Goal: Communication & Community: Answer question/provide support

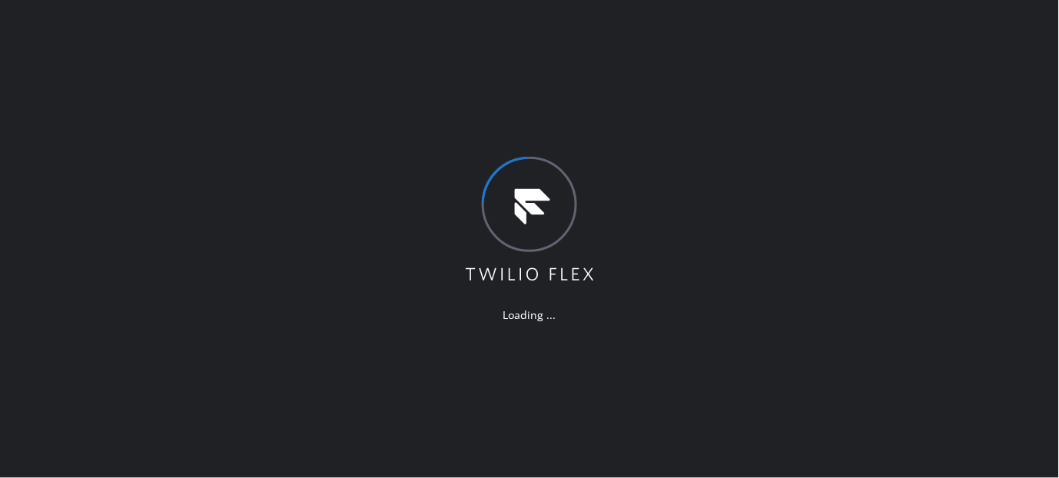
drag, startPoint x: 887, startPoint y: 124, endPoint x: 947, endPoint y: 124, distance: 60.7
click at [887, 124] on div "Loading ..." at bounding box center [529, 239] width 1059 height 478
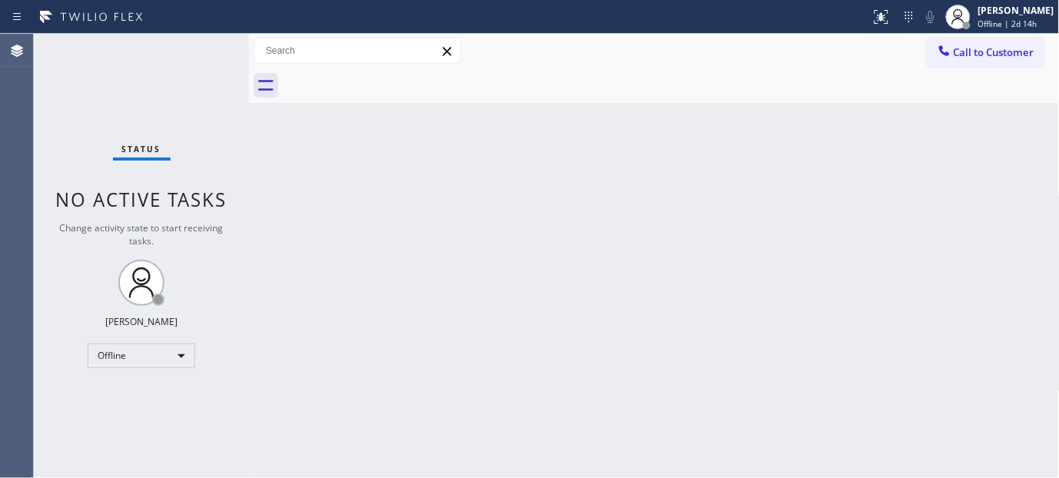
click at [585, 77] on div at bounding box center [671, 85] width 777 height 35
click at [1020, 25] on span "Offline | 2d 14h" at bounding box center [1007, 23] width 59 height 11
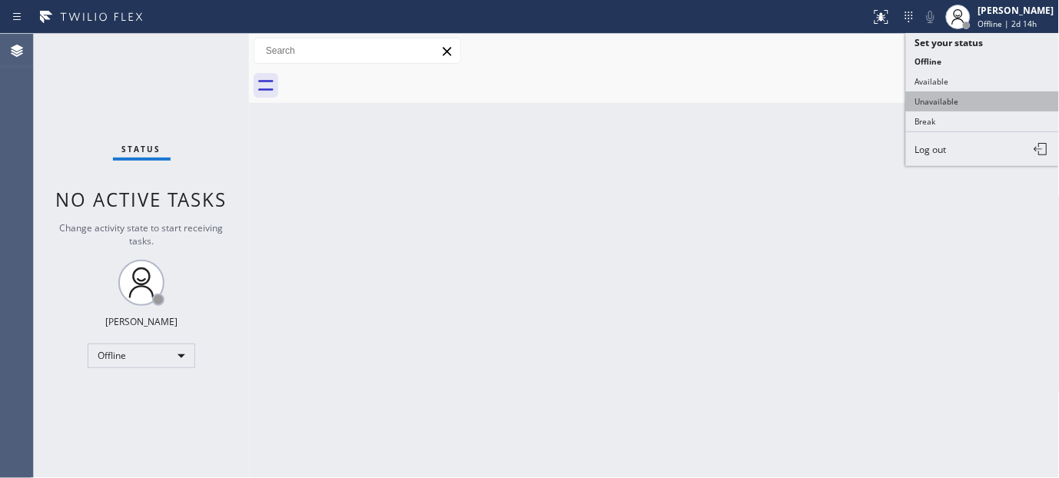
click at [933, 103] on button "Unavailable" at bounding box center [983, 101] width 154 height 20
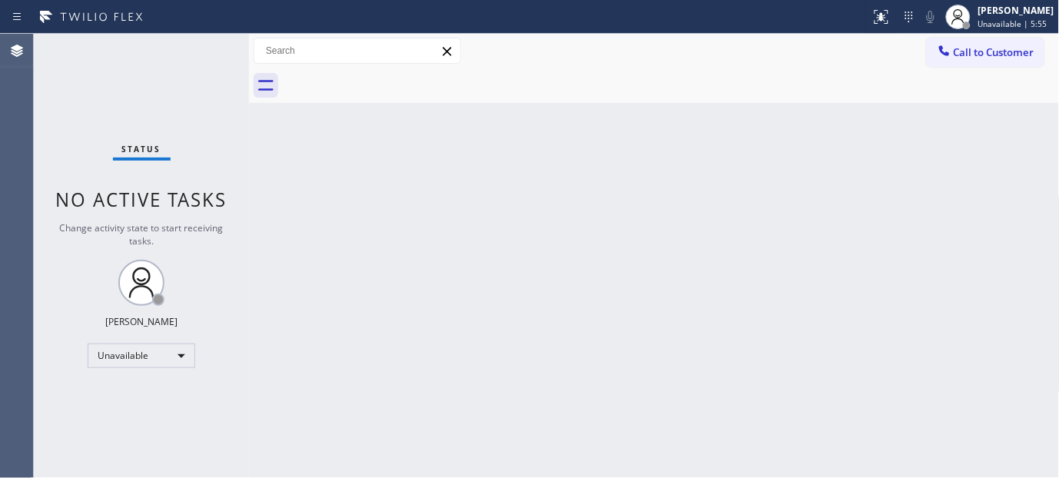
click at [690, 274] on div "Back to Dashboard Change Sender ID Customers Technicians Select a contact Outbo…" at bounding box center [654, 256] width 811 height 444
click at [605, 315] on div "Back to Dashboard Change Sender ID Customers Technicians Select a contact Outbo…" at bounding box center [654, 256] width 811 height 444
drag, startPoint x: 992, startPoint y: 58, endPoint x: 656, endPoint y: 342, distance: 439.5
click at [990, 58] on span "Call to Customer" at bounding box center [994, 52] width 81 height 14
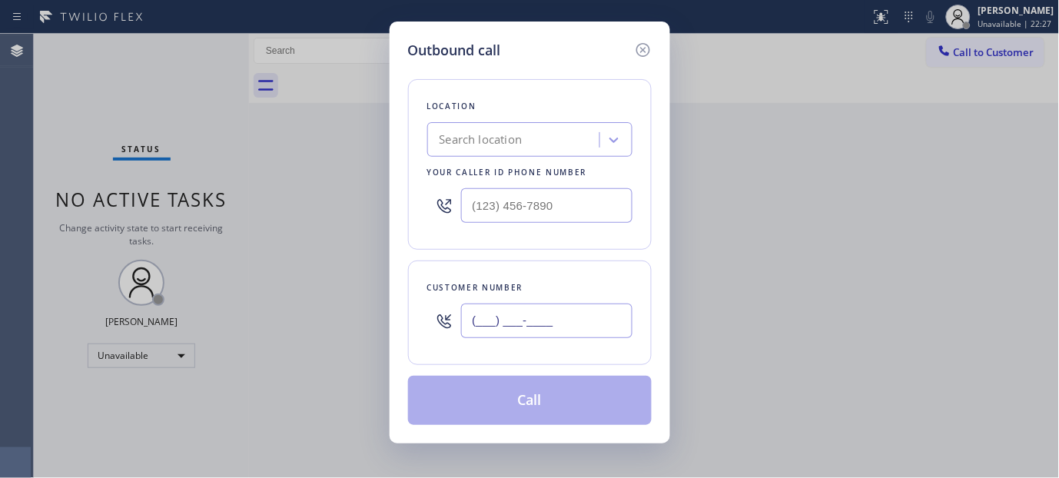
click at [519, 309] on input "(___) ___-____" at bounding box center [546, 321] width 171 height 35
paste input "516) 359-3186"
type input "[PHONE_NUMBER]"
drag, startPoint x: 582, startPoint y: 202, endPoint x: 284, endPoint y: 207, distance: 298.2
click at [221, 207] on div "Outbound call Location Search location Your caller id phone number (___) ___-__…" at bounding box center [529, 239] width 1059 height 478
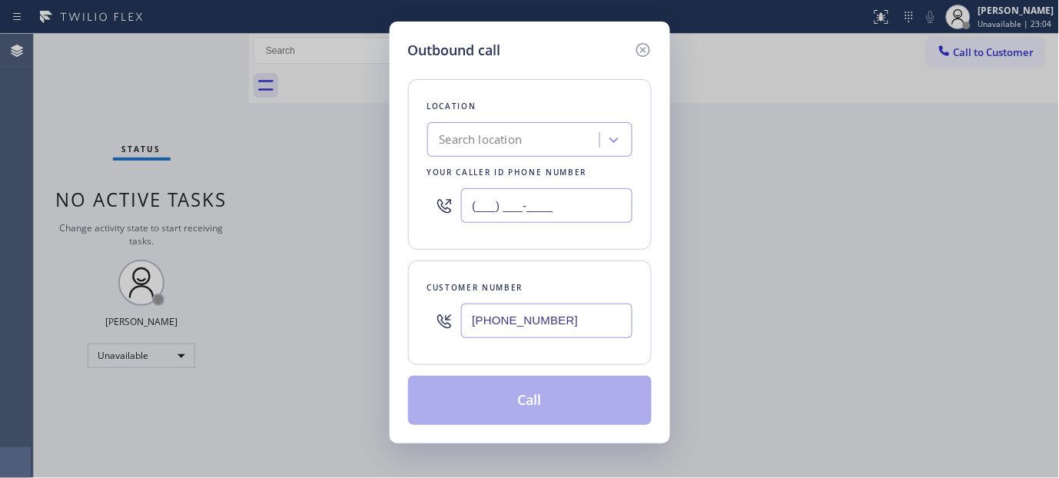
paste input "347) 284-6179"
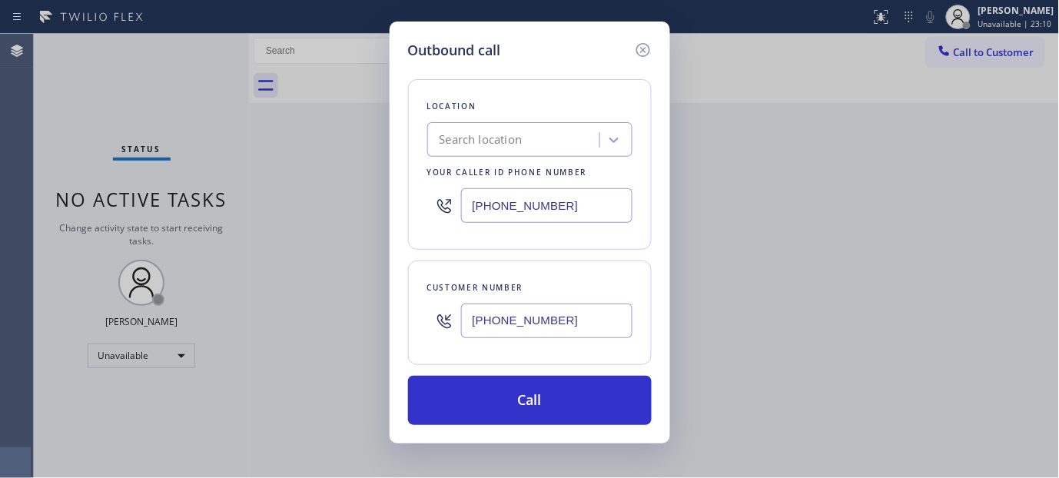
click at [542, 136] on div "Search location" at bounding box center [516, 140] width 168 height 27
click at [644, 50] on icon at bounding box center [642, 50] width 14 height 14
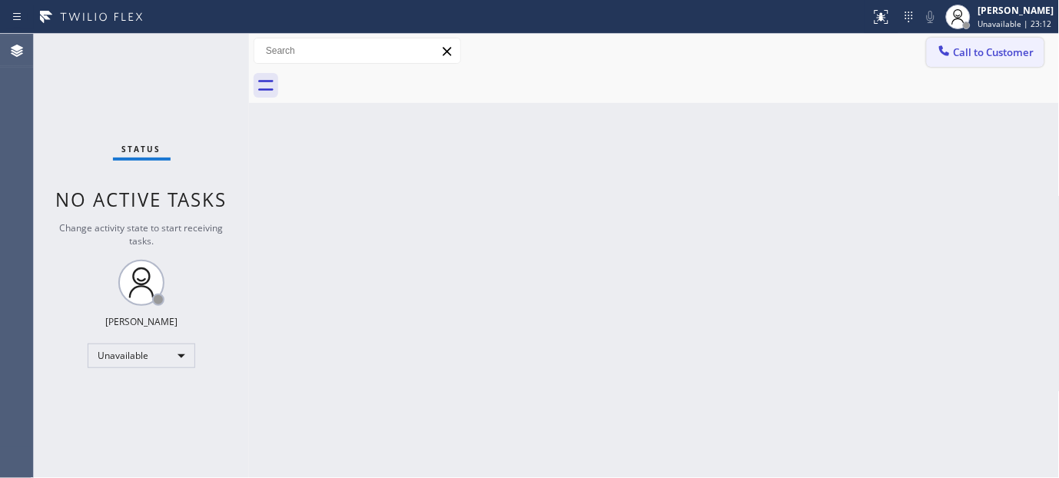
click at [970, 57] on span "Call to Customer" at bounding box center [994, 52] width 81 height 14
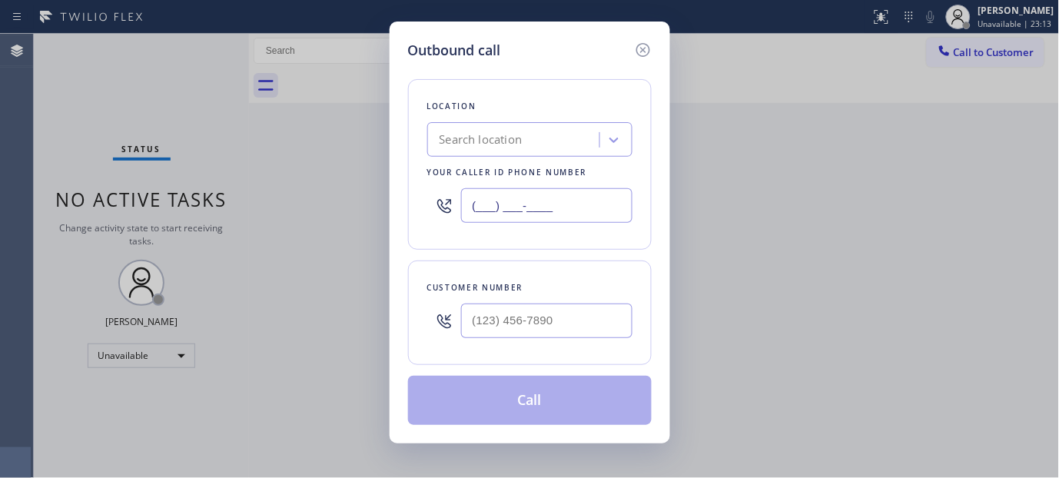
click at [556, 217] on input "(___) ___-____" at bounding box center [546, 205] width 171 height 35
paste input "347) 284-6179"
type input "[PHONE_NUMBER]"
click at [640, 55] on icon at bounding box center [642, 50] width 14 height 14
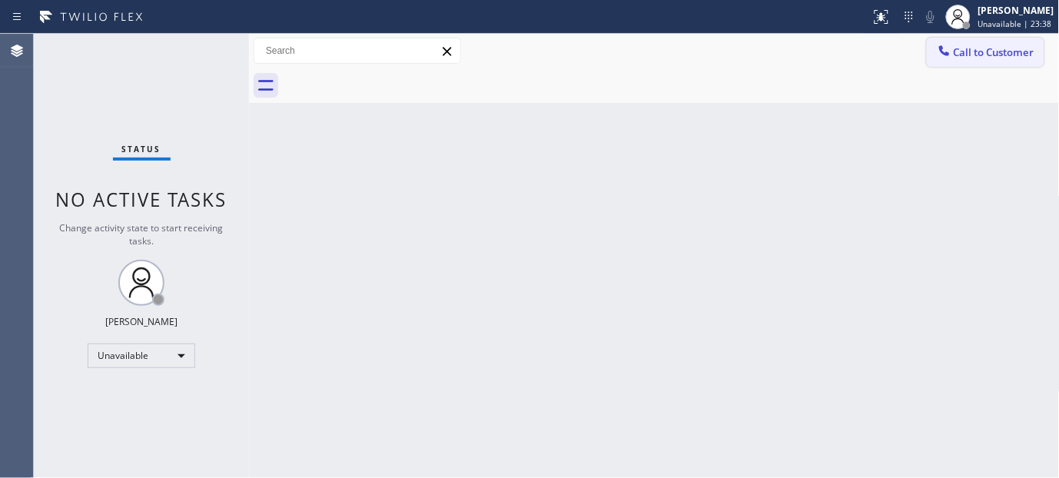
click at [1045, 49] on div "Call to Customer Outbound call Location Search location Your caller id phone nu…" at bounding box center [993, 51] width 133 height 27
click at [996, 46] on span "Call to Customer" at bounding box center [994, 52] width 81 height 14
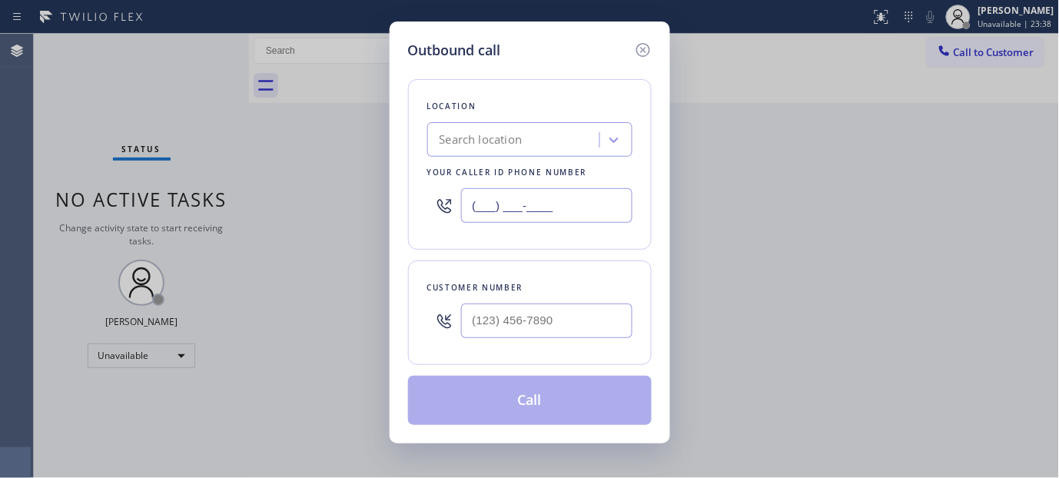
paste input "347) 284-6179"
click at [506, 202] on input "(___) ___-____" at bounding box center [546, 205] width 171 height 35
type input "[PHONE_NUMBER]"
drag, startPoint x: 573, startPoint y: 320, endPoint x: 312, endPoint y: 325, distance: 261.3
click at [267, 311] on div "Outbound call Location Repair Twist of New York Your caller id phone number (34…" at bounding box center [529, 239] width 1059 height 478
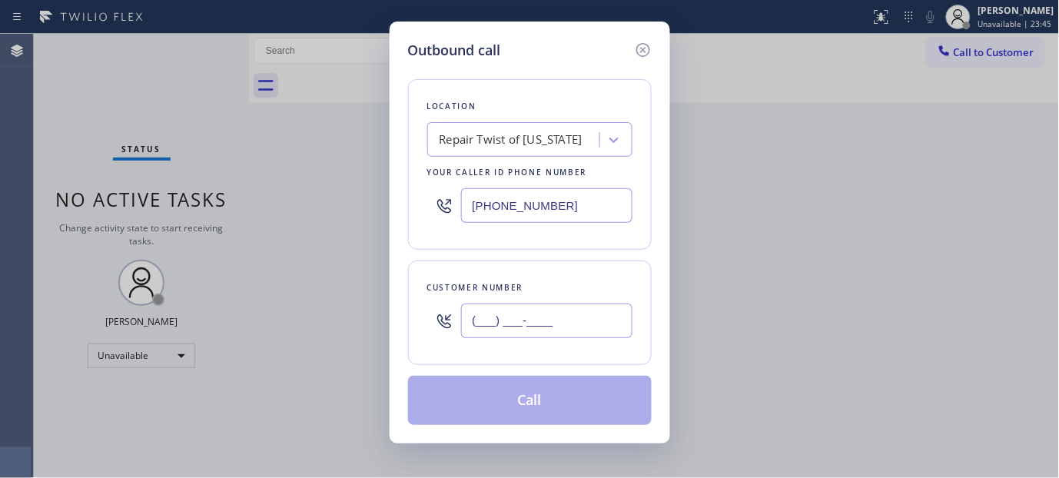
paste input "516) 359-3186"
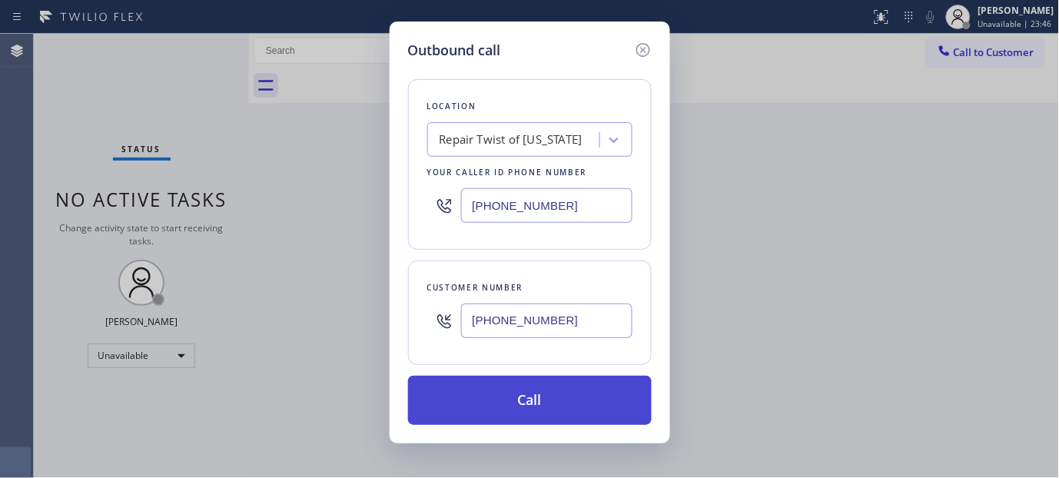
type input "[PHONE_NUMBER]"
click at [539, 395] on button "Call" at bounding box center [530, 400] width 244 height 49
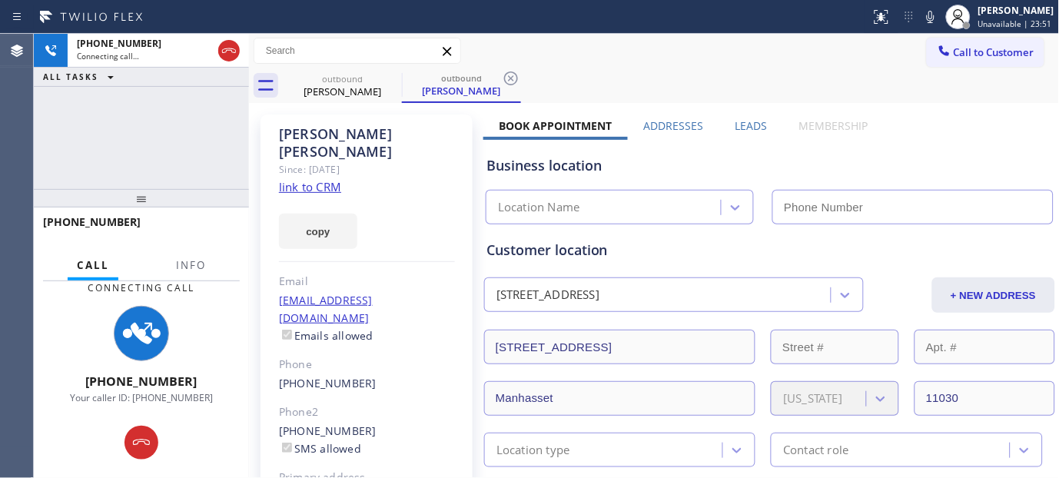
type input "[PHONE_NUMBER]"
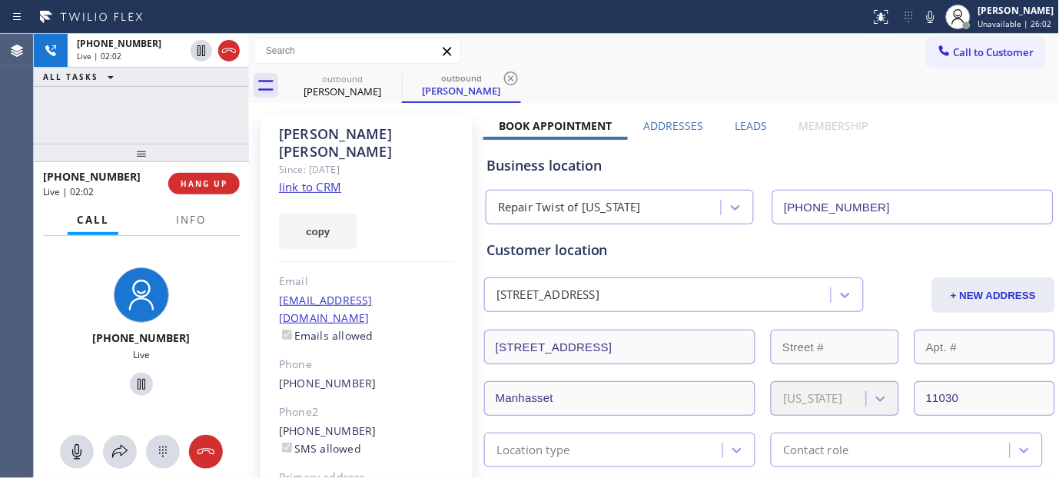
drag, startPoint x: 174, startPoint y: 195, endPoint x: 370, endPoint y: 58, distance: 239.4
click at [191, 51] on div "+15163593186 Live | 02:02 ALL TASKS ALL TASKS ACTIVE TASKS TASKS IN WRAP UP +15…" at bounding box center [141, 256] width 215 height 444
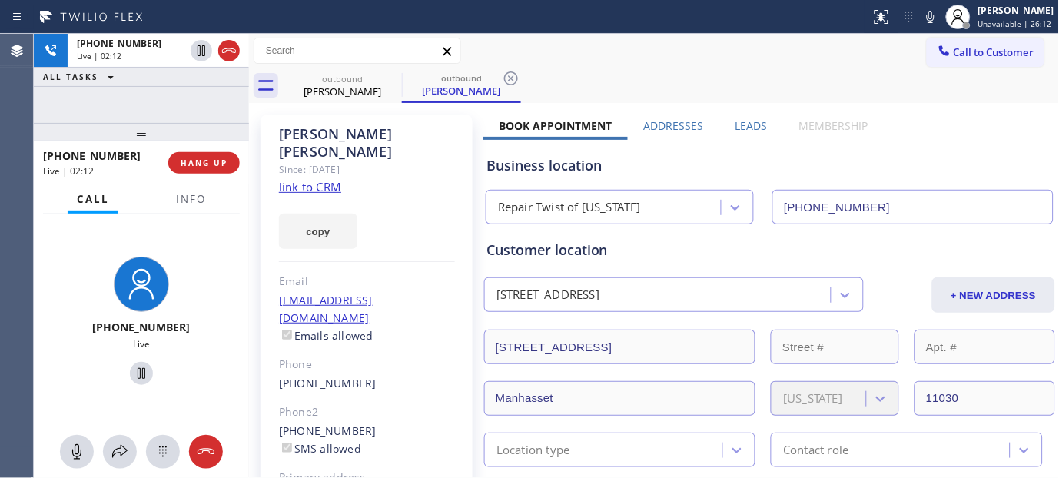
drag, startPoint x: 198, startPoint y: 128, endPoint x: 193, endPoint y: 75, distance: 52.5
click at [189, 94] on div "+15163593186 Live | 02:12 ALL TASKS ALL TASKS ACTIVE TASKS TASKS IN WRAP UP +15…" at bounding box center [141, 256] width 215 height 444
drag, startPoint x: 182, startPoint y: 132, endPoint x: 280, endPoint y: 27, distance: 144.1
click at [191, 97] on div "+15163593186 Live | 02:24 ALL TASKS ALL TASKS ACTIVE TASKS TASKS IN WRAP UP +15…" at bounding box center [141, 256] width 215 height 444
drag, startPoint x: 201, startPoint y: 121, endPoint x: 195, endPoint y: 88, distance: 34.4
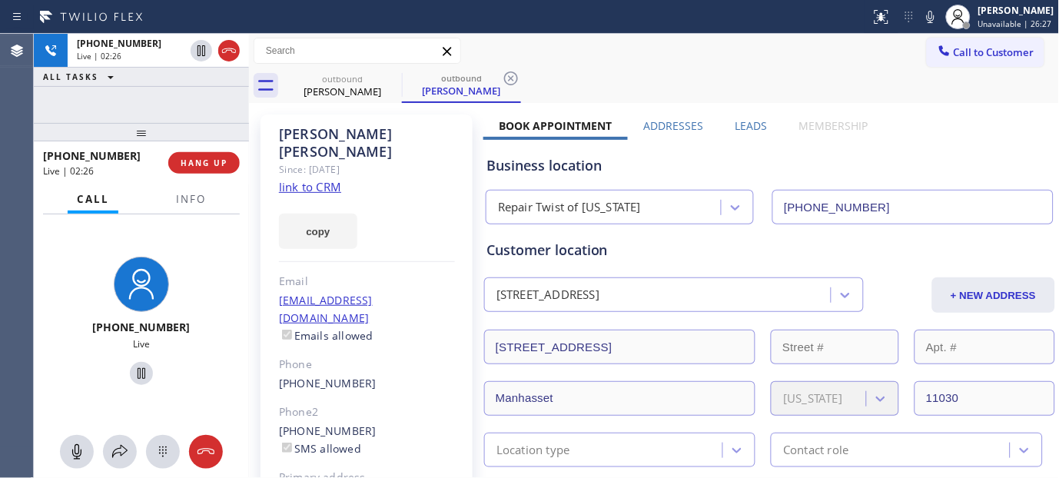
click at [195, 101] on div "+15163593186 Live | 02:26 ALL TASKS ALL TASKS ACTIVE TASKS TASKS IN WRAP UP +15…" at bounding box center [141, 256] width 215 height 444
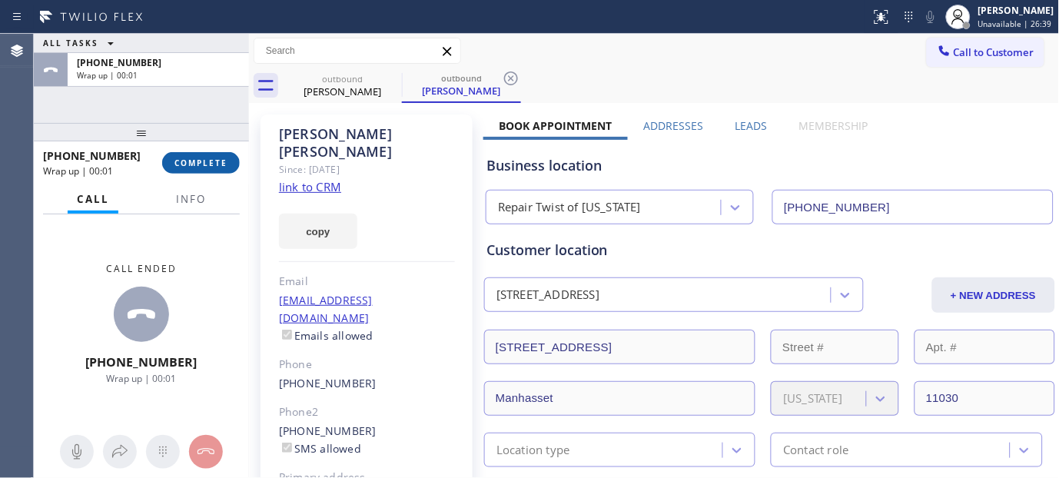
click at [180, 163] on span "COMPLETE" at bounding box center [200, 163] width 53 height 11
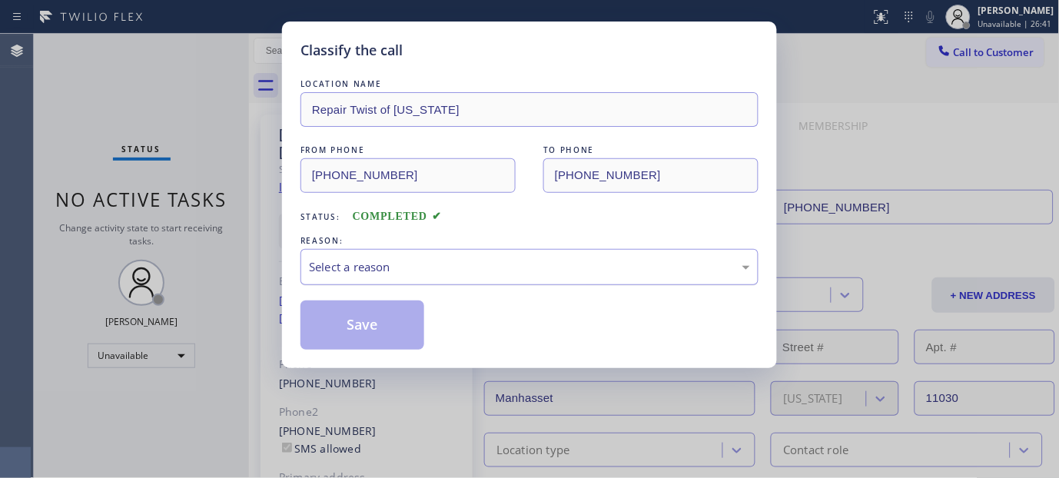
click at [377, 258] on div "Select a reason" at bounding box center [529, 267] width 441 height 18
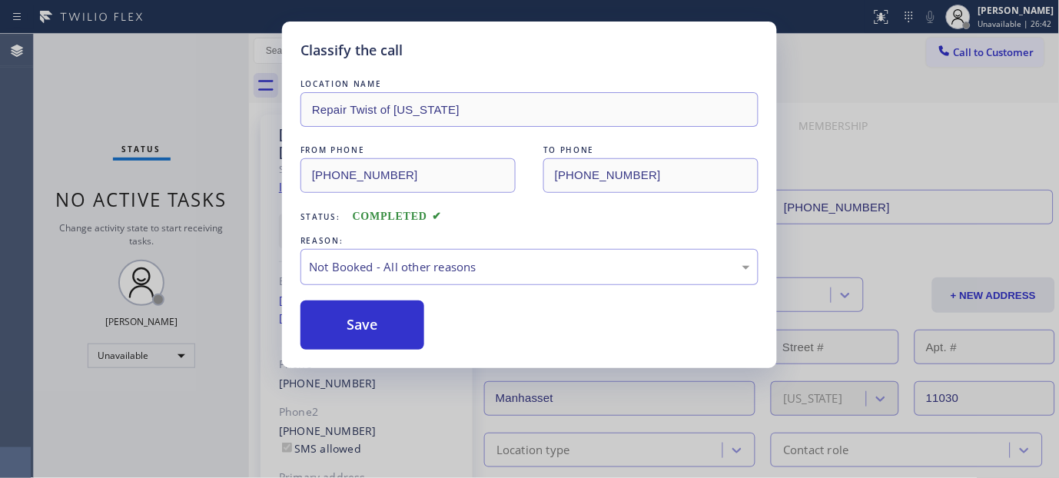
click at [351, 327] on button "Save" at bounding box center [362, 324] width 124 height 49
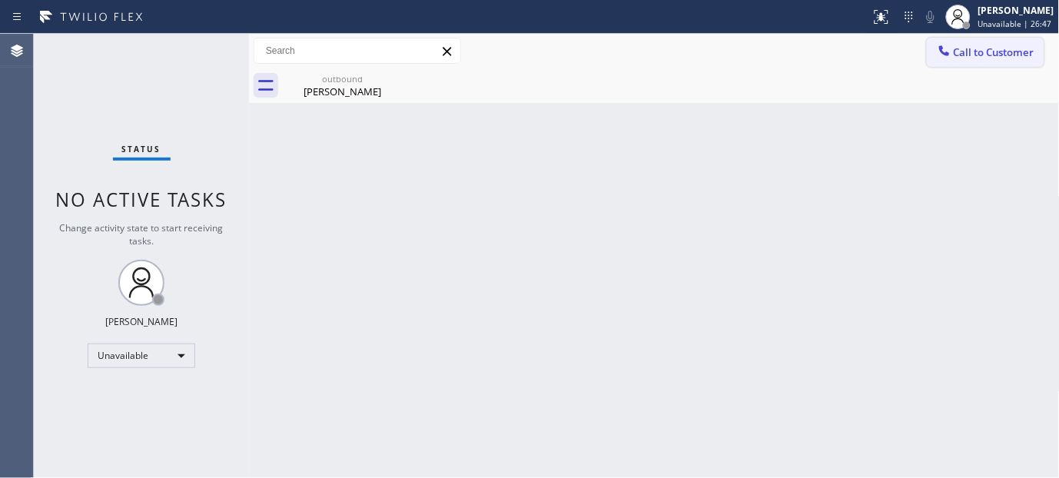
click at [964, 40] on button "Call to Customer" at bounding box center [986, 52] width 118 height 29
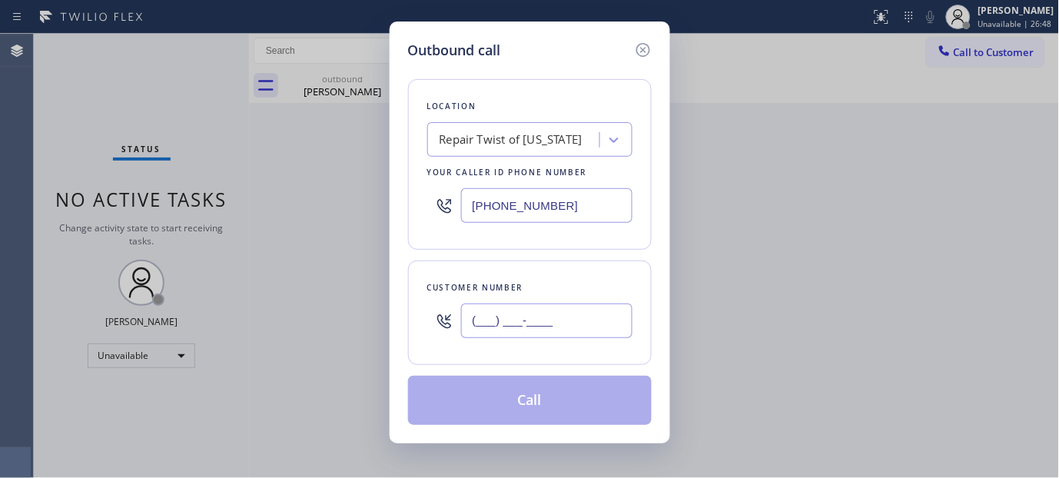
paste input "408) 220-4361"
click at [473, 317] on input "(___) ___-____" at bounding box center [546, 321] width 171 height 35
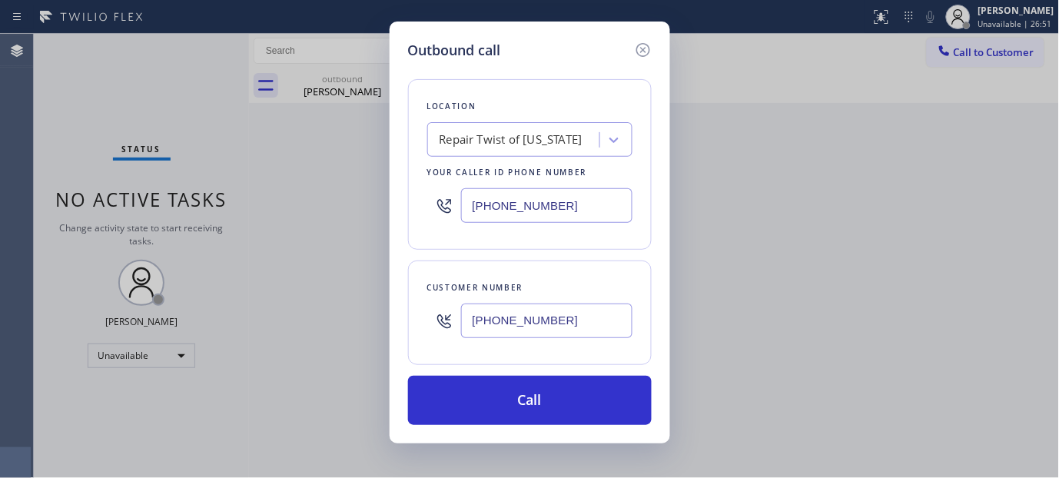
type input "(408) 220-4361"
drag, startPoint x: 579, startPoint y: 227, endPoint x: 315, endPoint y: 227, distance: 263.6
click at [319, 227] on div "Outbound call Location Repair Twist of New York Your caller id phone number (34…" at bounding box center [529, 239] width 1059 height 478
click at [570, 200] on input "[PHONE_NUMBER]" at bounding box center [546, 205] width 171 height 35
drag, startPoint x: 570, startPoint y: 200, endPoint x: 395, endPoint y: 201, distance: 175.2
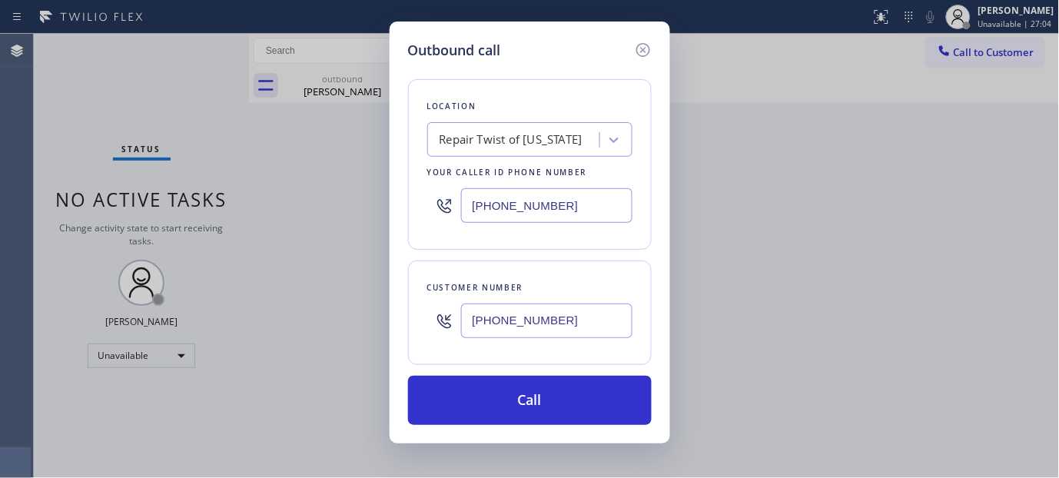
click at [395, 201] on div "Outbound call Location Repair Twist of New York Your caller id phone number (34…" at bounding box center [530, 233] width 280 height 422
paste input "480) 418-9915"
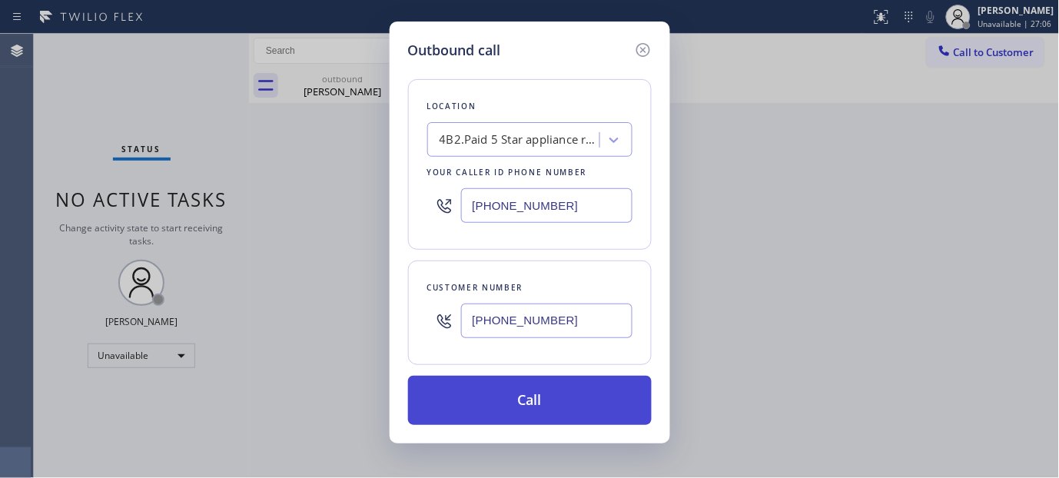
type input "(480) 418-9915"
click at [592, 403] on button "Call" at bounding box center [530, 400] width 244 height 49
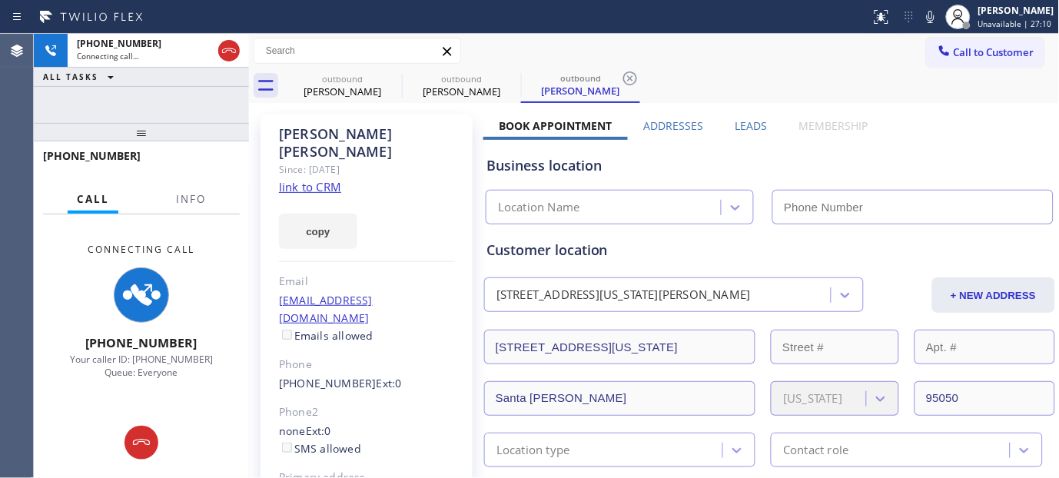
type input "(480) 418-9915"
drag, startPoint x: 127, startPoint y: 141, endPoint x: 103, endPoint y: 114, distance: 35.9
click at [103, 114] on div "+14082204361 Connecting call… ALL TASKS ALL TASKS ACTIVE TASKS TASKS IN WRAP UP…" at bounding box center [141, 256] width 215 height 444
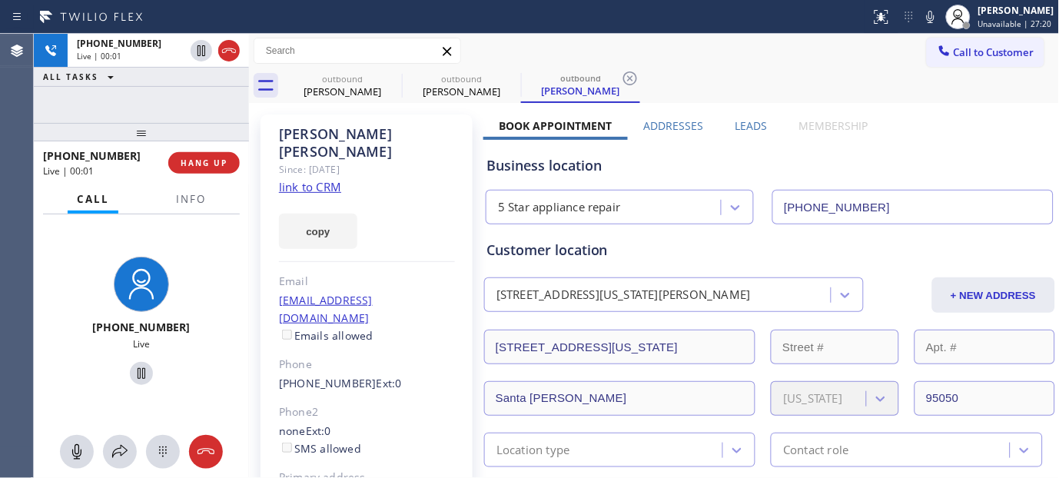
drag, startPoint x: 188, startPoint y: 126, endPoint x: 180, endPoint y: 88, distance: 39.3
click at [180, 88] on div "+14082204361 Live | 00:01 ALL TASKS ALL TASKS ACTIVE TASKS TASKS IN WRAP UP +14…" at bounding box center [141, 256] width 215 height 444
drag, startPoint x: 170, startPoint y: 123, endPoint x: 165, endPoint y: 94, distance: 29.6
click at [165, 98] on div "+14082204361 Live | 00:28 ALL TASKS ALL TASKS ACTIVE TASKS TASKS IN WRAP UP +14…" at bounding box center [141, 256] width 215 height 444
drag, startPoint x: 180, startPoint y: 108, endPoint x: 158, endPoint y: 43, distance: 68.0
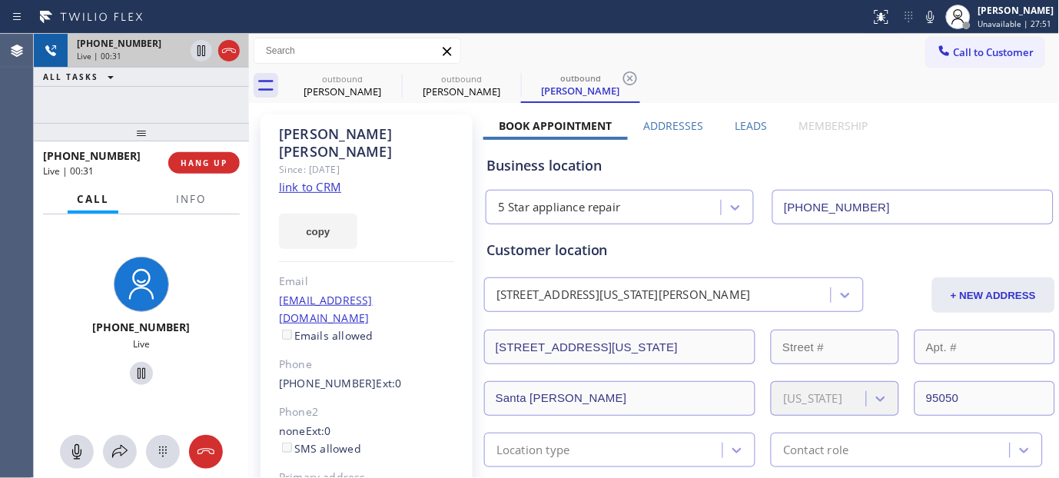
click at [158, 55] on div "+14082204361 Live | 00:31 ALL TASKS ALL TASKS ACTIVE TASKS TASKS IN WRAP UP +14…" at bounding box center [141, 256] width 215 height 444
drag, startPoint x: 194, startPoint y: 124, endPoint x: 269, endPoint y: 1, distance: 144.4
click at [200, 100] on div "+14082204361 Live | 00:34 ALL TASKS ALL TASKS ACTIVE TASKS TASKS IN WRAP UP +14…" at bounding box center [141, 256] width 215 height 444
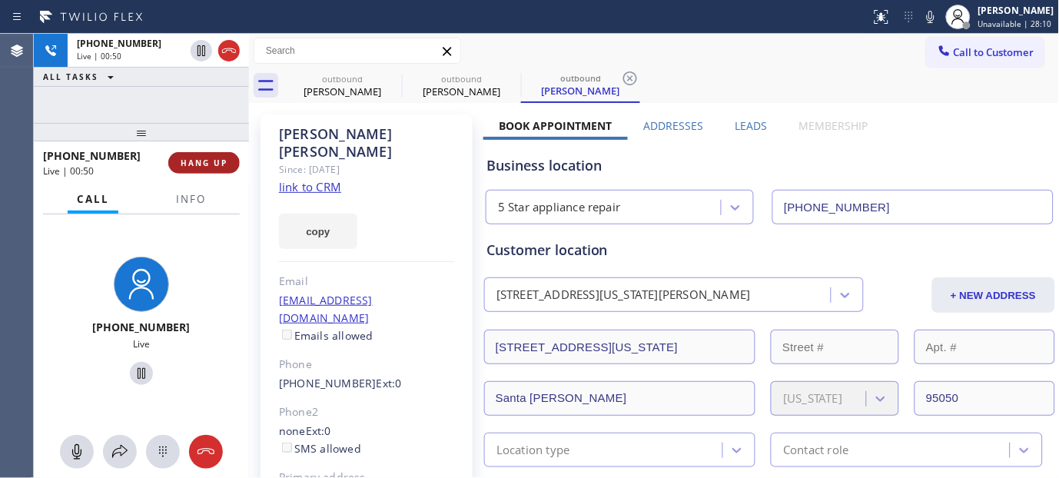
click at [204, 162] on span "HANG UP" at bounding box center [204, 163] width 47 height 11
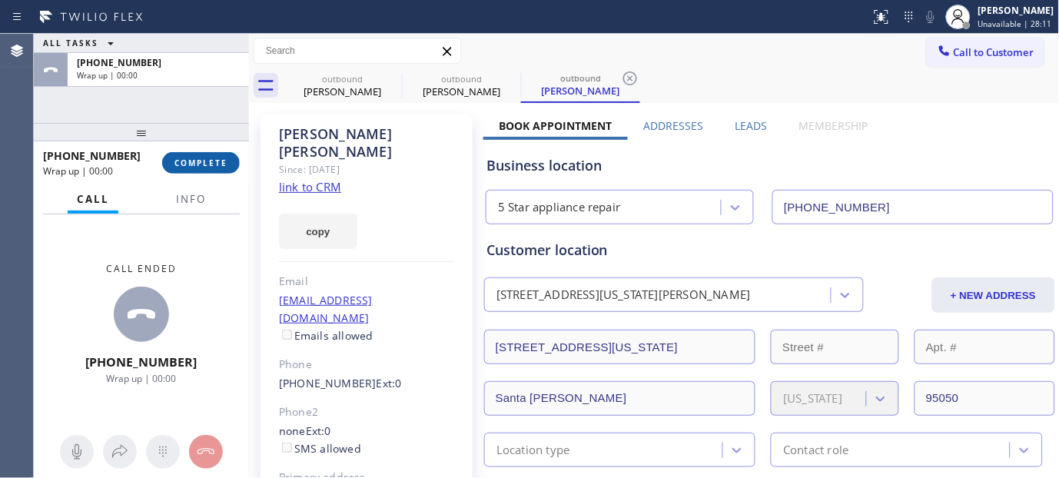
click at [204, 162] on span "COMPLETE" at bounding box center [200, 163] width 53 height 11
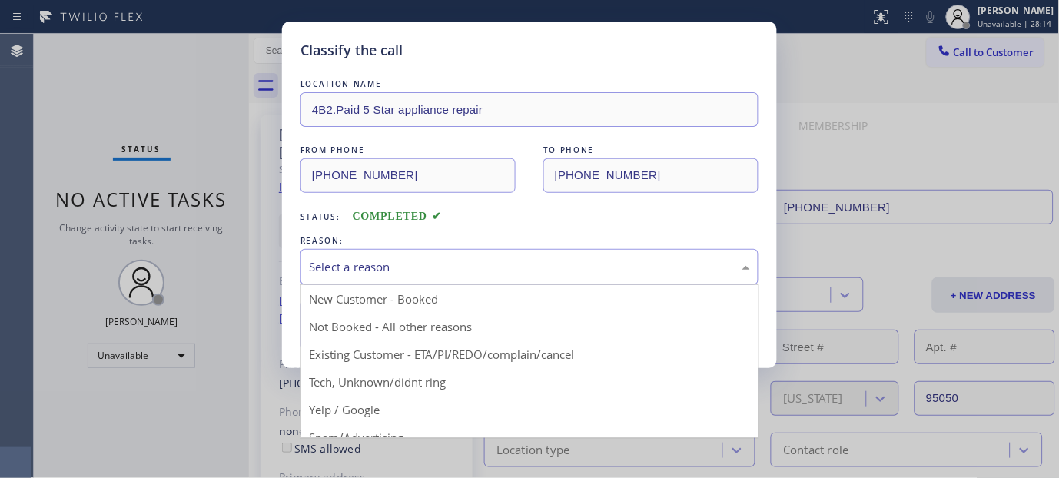
click at [370, 264] on div "Select a reason" at bounding box center [529, 267] width 441 height 18
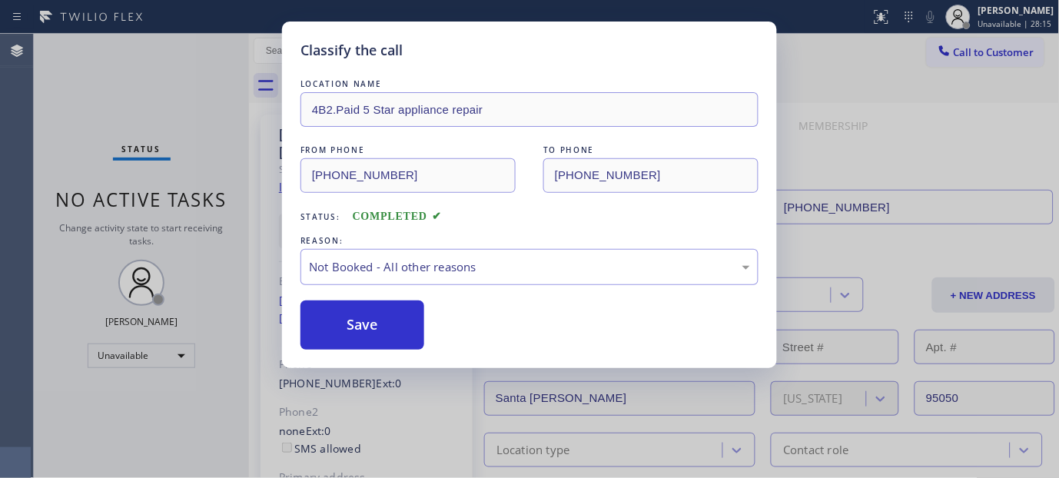
click at [364, 329] on button "Save" at bounding box center [362, 324] width 124 height 49
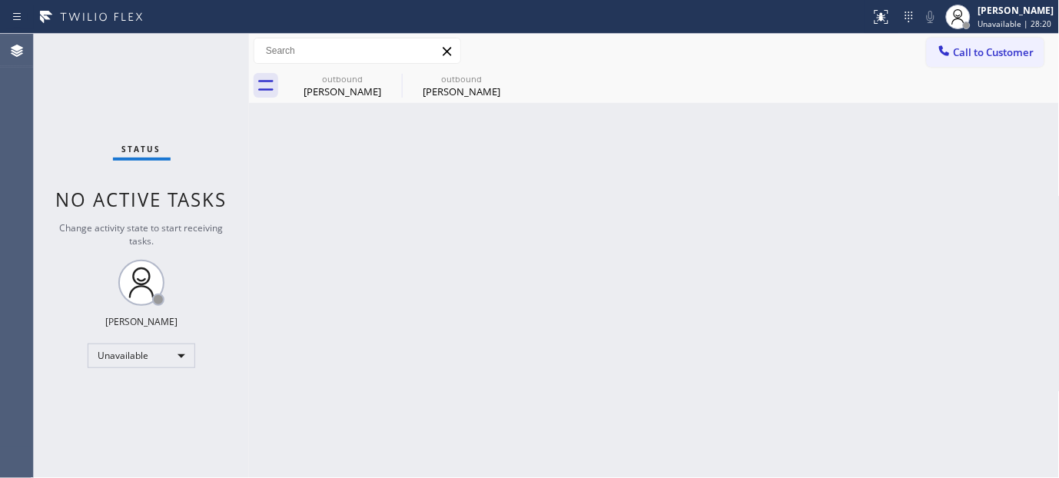
click at [1018, 70] on div "outbound Neil Smith outbound Diana Cappello" at bounding box center [671, 85] width 777 height 35
click at [967, 57] on span "Call to Customer" at bounding box center [994, 52] width 81 height 14
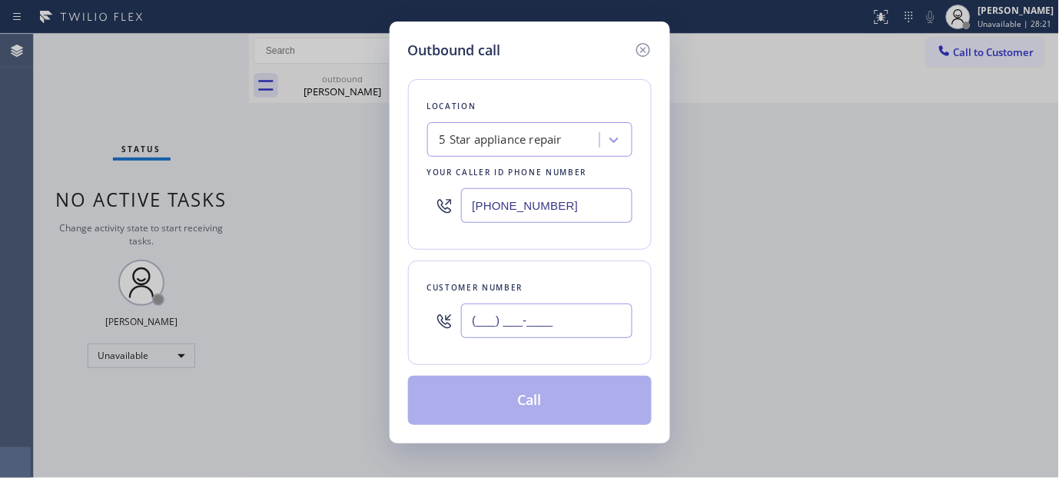
click at [494, 332] on input "(___) ___-____" at bounding box center [546, 321] width 171 height 35
paste input "206) 915-9130"
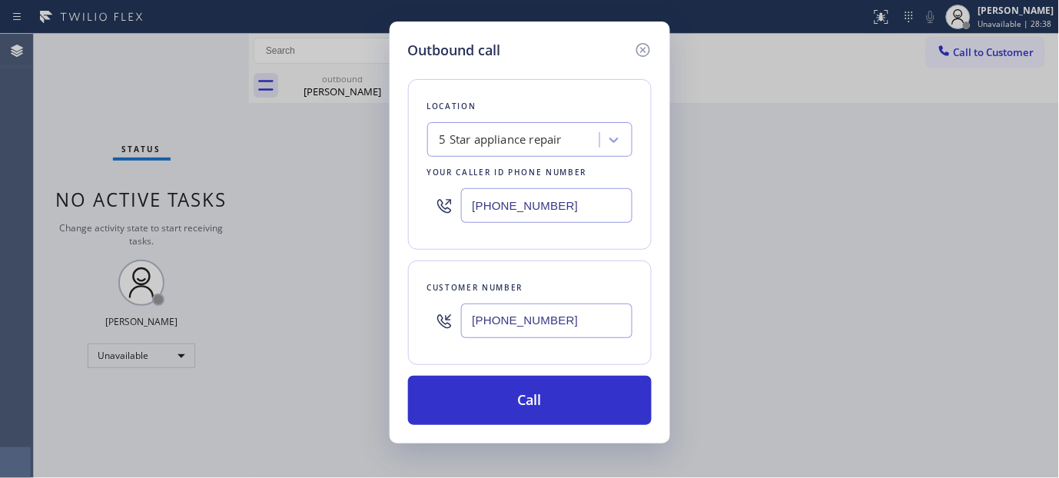
paste input "text"
drag, startPoint x: 570, startPoint y: 318, endPoint x: 509, endPoint y: 249, distance: 92.0
click at [401, 321] on div "Outbound call Location 5 Star appliance repair Your caller id phone number (480…" at bounding box center [530, 233] width 280 height 422
type input "(206) 915-9130"
drag, startPoint x: 562, startPoint y: 191, endPoint x: 426, endPoint y: 218, distance: 138.0
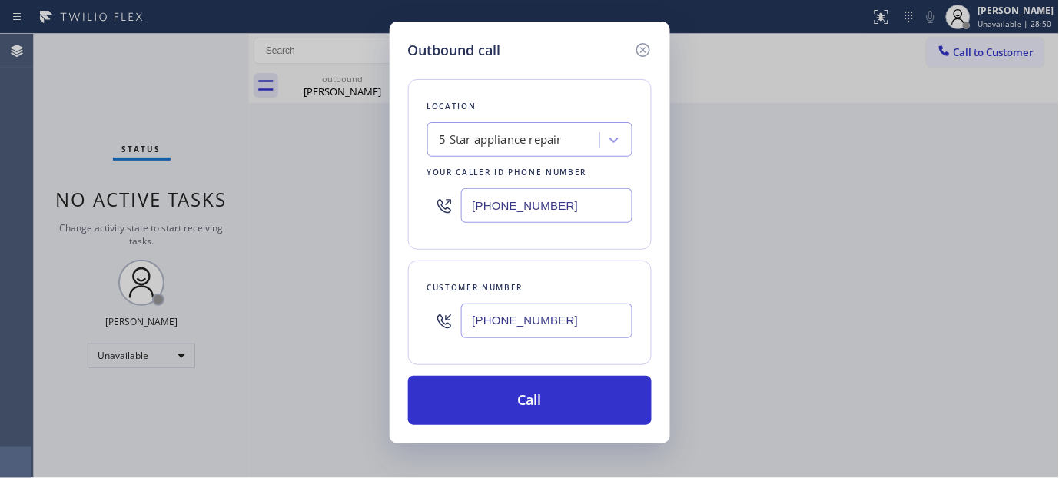
click at [370, 191] on div "Outbound call Location 5 Star appliance repair Your caller id phone number (480…" at bounding box center [529, 239] width 1059 height 478
paste input "25) 441-3062"
type input "(425) 441-3062"
click at [566, 373] on div "Location Briggs Dacor Appliance Repair Your caller id phone number (425) 441-30…" at bounding box center [530, 243] width 244 height 364
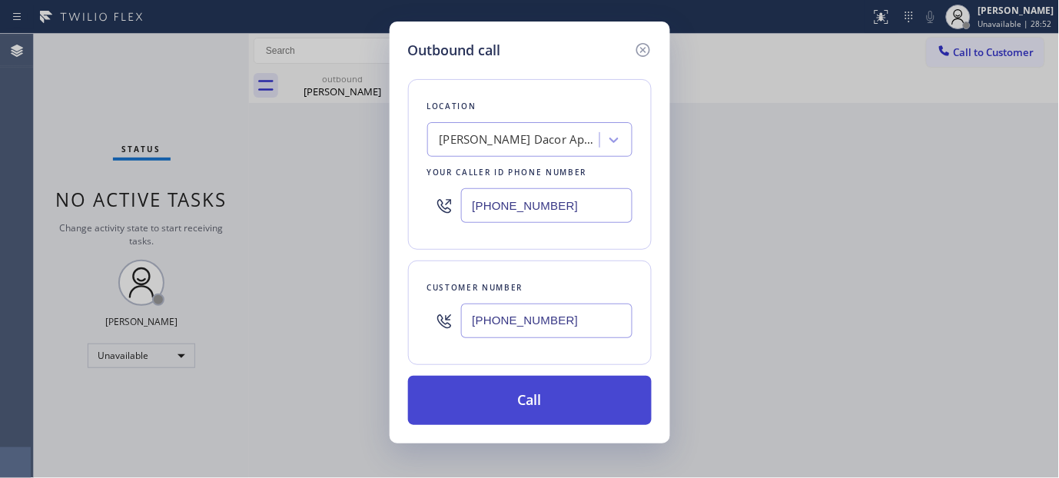
click at [576, 389] on button "Call" at bounding box center [530, 400] width 244 height 49
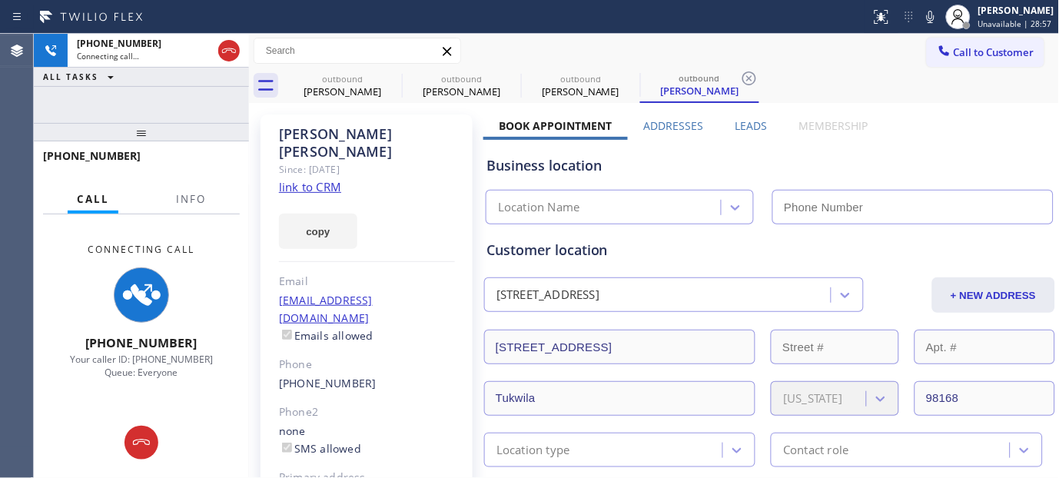
type input "(425) 441-3062"
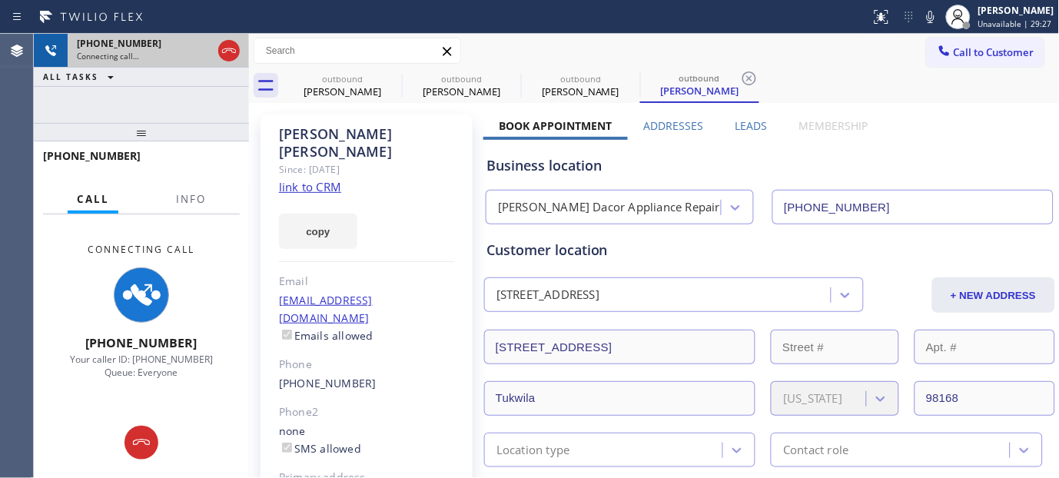
drag, startPoint x: 225, startPoint y: 51, endPoint x: 244, endPoint y: 63, distance: 21.7
click at [225, 52] on icon at bounding box center [229, 50] width 18 height 18
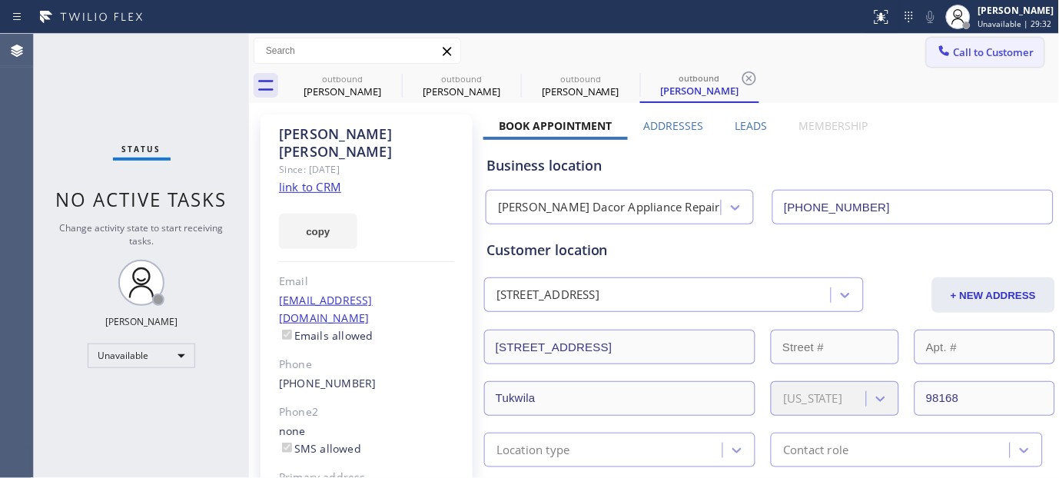
click at [967, 61] on button "Call to Customer" at bounding box center [986, 52] width 118 height 29
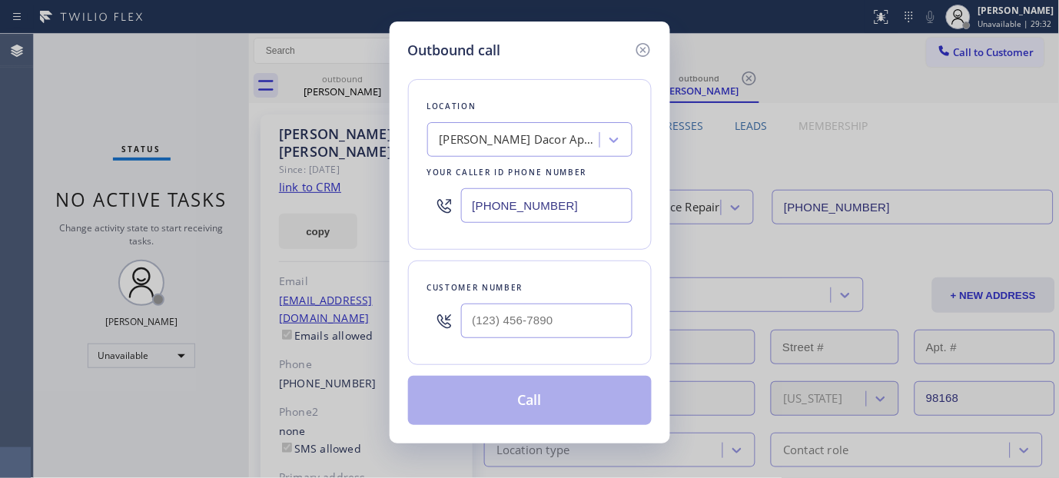
click at [598, 300] on div at bounding box center [546, 321] width 171 height 50
paste input "408) 373-8411"
click at [589, 323] on input "(___) ___-____" at bounding box center [546, 321] width 171 height 35
type input "(408) 373-8411"
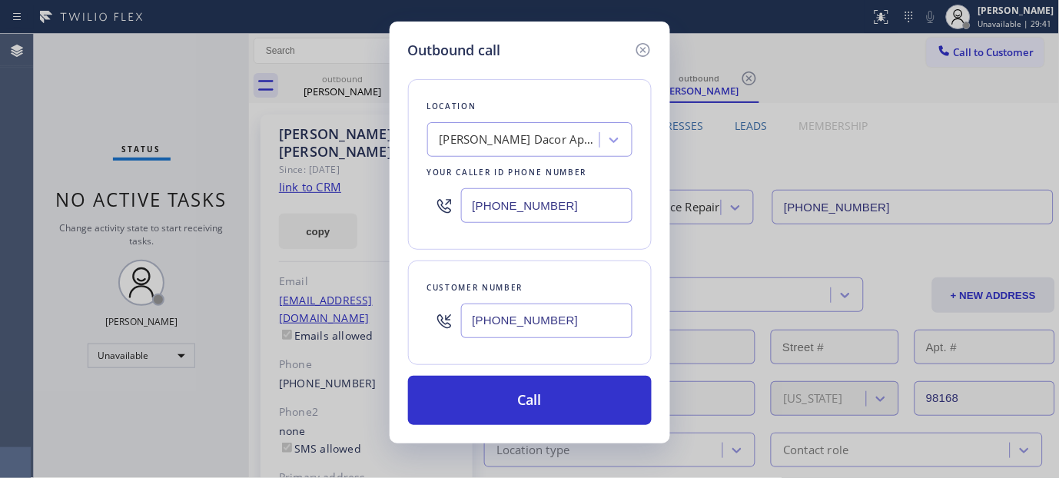
drag, startPoint x: 474, startPoint y: 182, endPoint x: 427, endPoint y: 182, distance: 46.9
click at [429, 182] on div "(425) 441-3062" at bounding box center [529, 206] width 205 height 50
drag, startPoint x: 562, startPoint y: 209, endPoint x: 380, endPoint y: 202, distance: 182.2
click at [380, 202] on div "Outbound call Location Briggs Dacor Appliance Repair Your caller id phone numbe…" at bounding box center [529, 239] width 1059 height 478
paste input "855) 731-495"
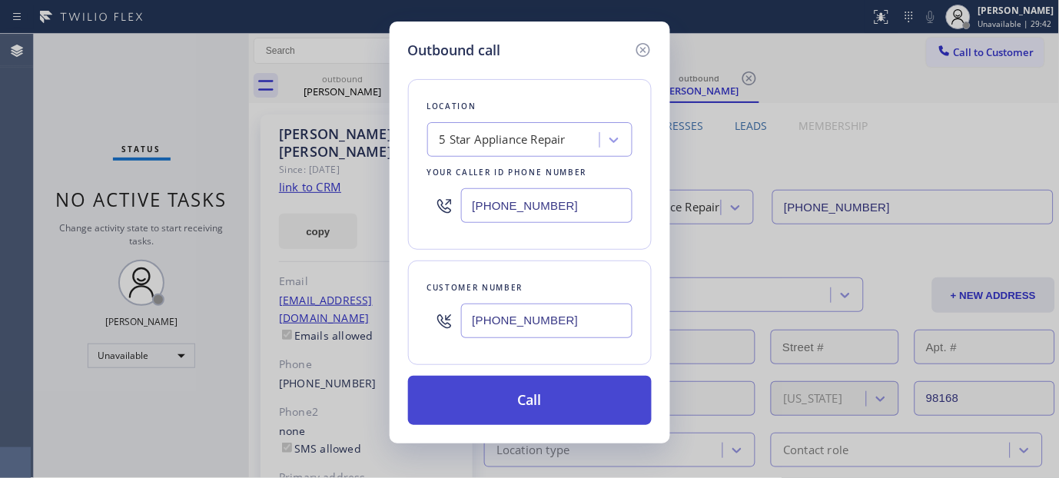
type input "(855) 731-4952"
click at [562, 410] on button "Call" at bounding box center [530, 400] width 244 height 49
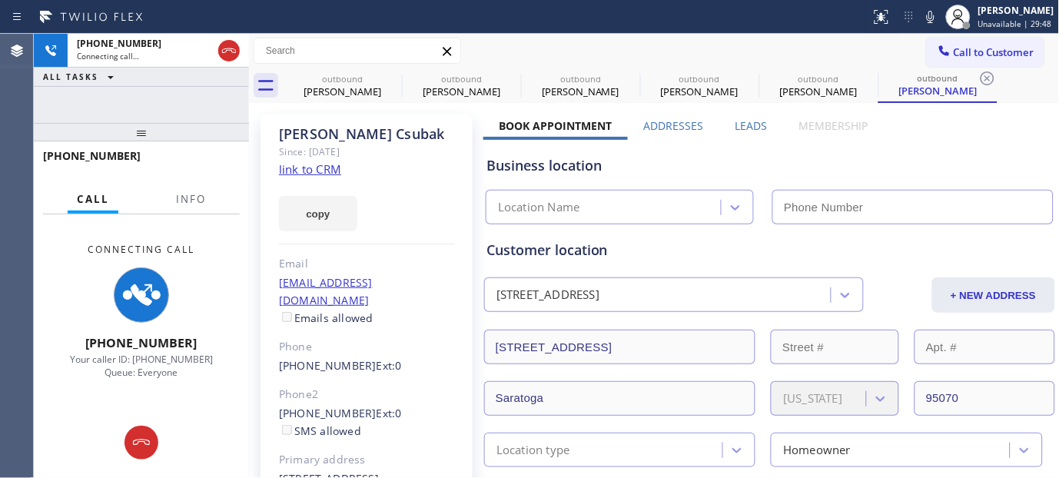
type input "(855) 731-4952"
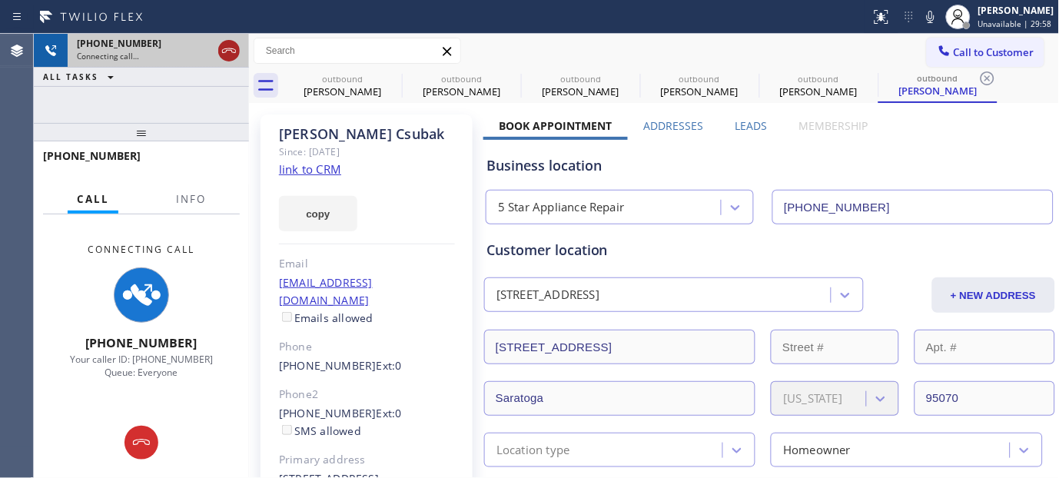
click at [231, 55] on icon at bounding box center [229, 50] width 18 height 18
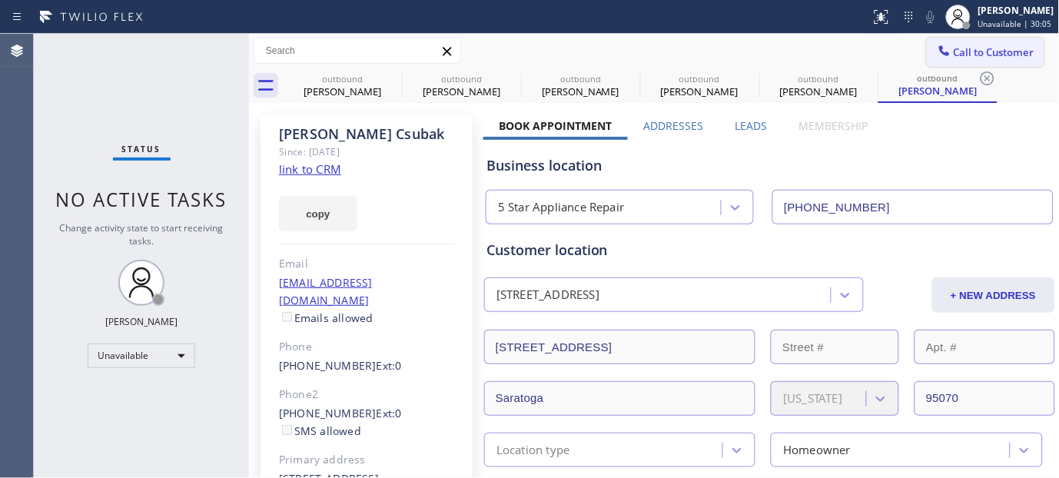
click at [987, 50] on span "Call to Customer" at bounding box center [994, 52] width 81 height 14
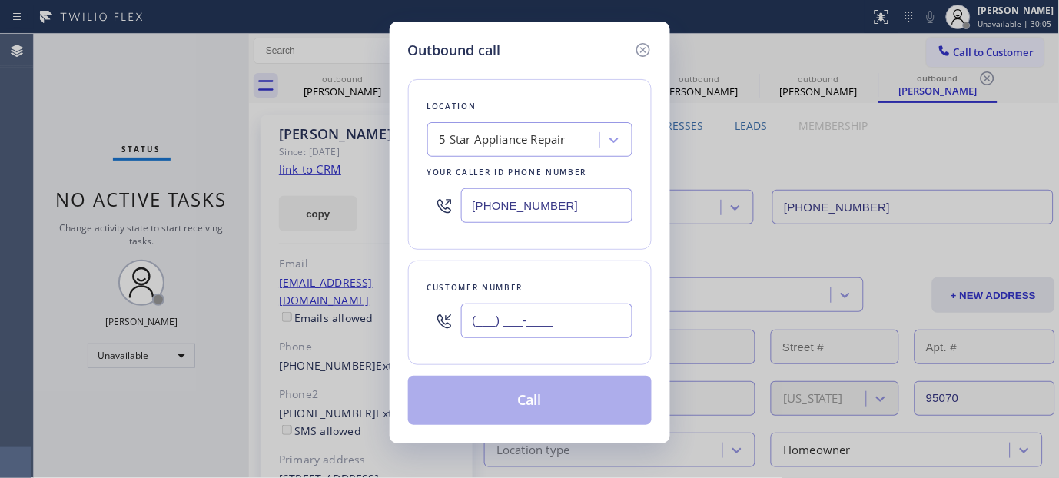
click at [543, 318] on input "(___) ___-____" at bounding box center [546, 321] width 171 height 35
paste input "714) 261-7198"
type input "(714) 261-7198"
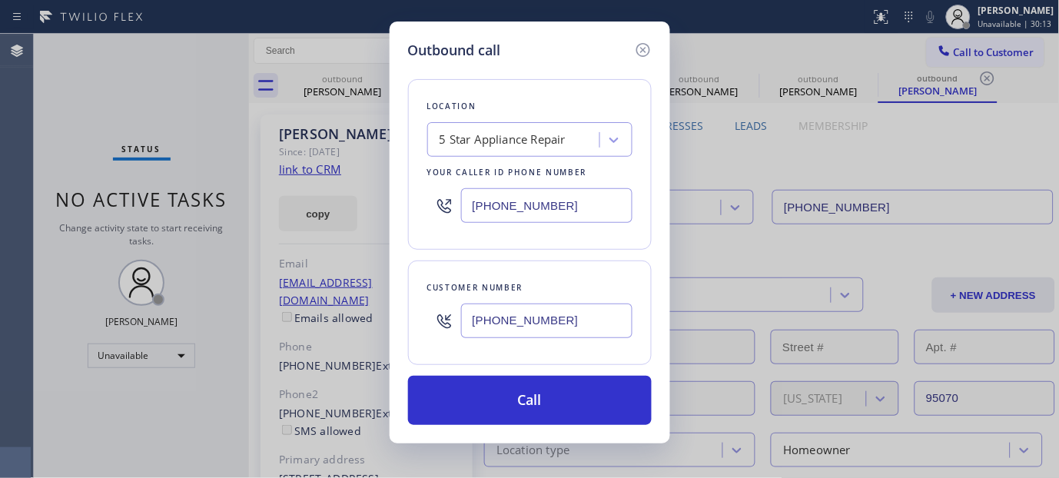
drag, startPoint x: 566, startPoint y: 201, endPoint x: 408, endPoint y: 198, distance: 157.5
click at [408, 198] on div "Location 5 Star Appliance Repair Your caller id phone number (855) 731-4952" at bounding box center [530, 164] width 244 height 171
paste input "714) 248-8165"
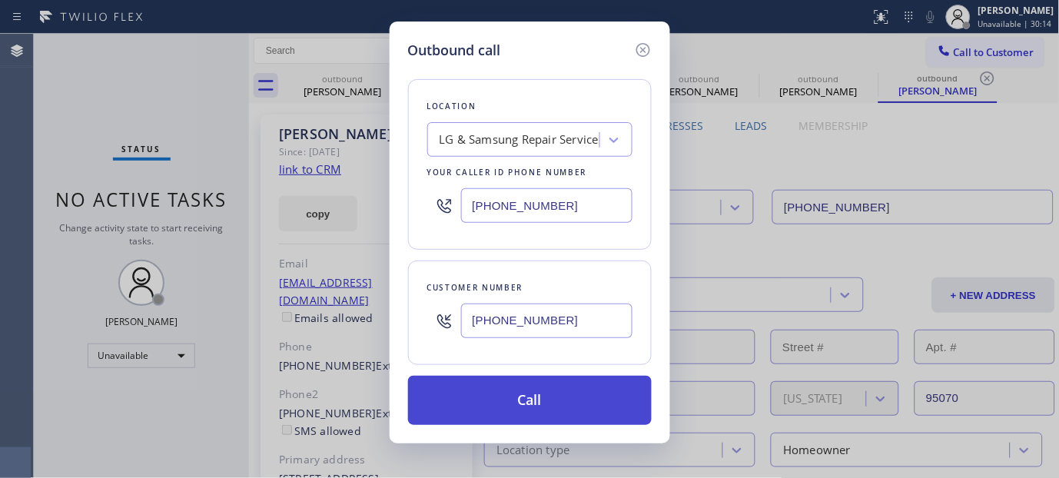
type input "(714) 248-8165"
click at [536, 386] on button "Call" at bounding box center [530, 400] width 244 height 49
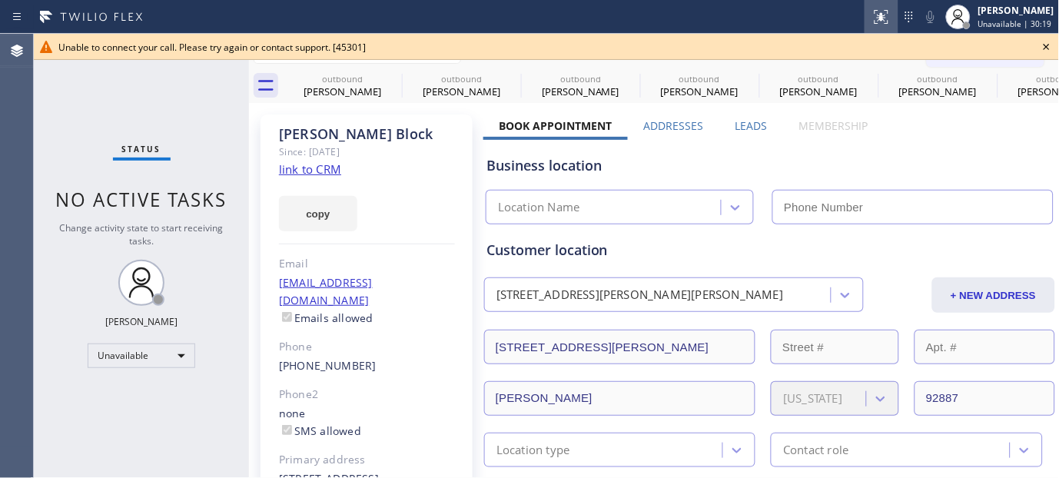
type input "(714) 248-8165"
click at [1040, 40] on icon at bounding box center [1046, 47] width 18 height 18
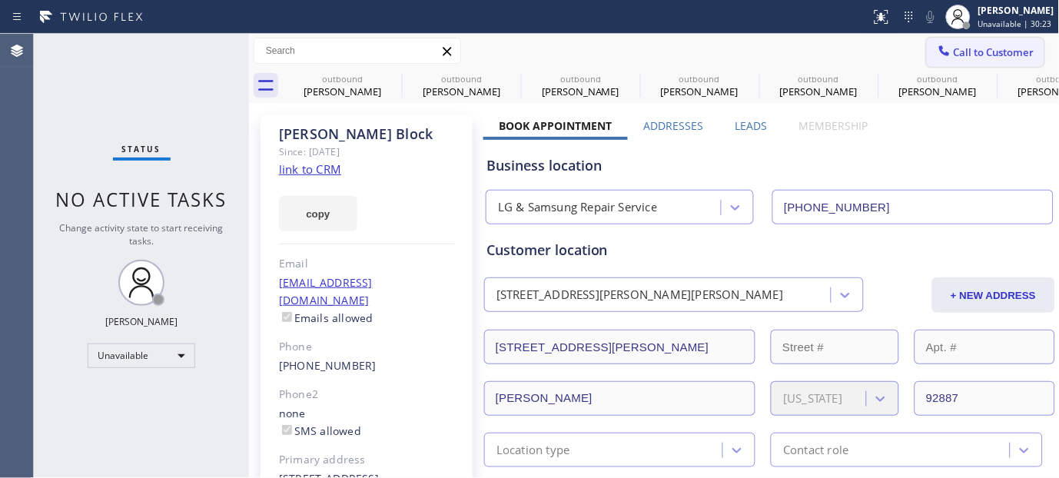
click at [988, 43] on button "Call to Customer" at bounding box center [986, 52] width 118 height 29
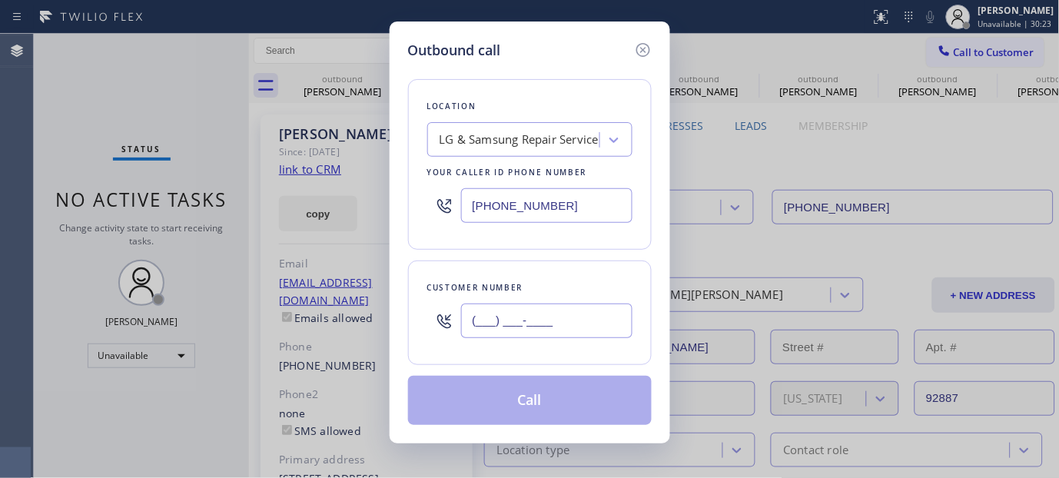
click at [526, 327] on input "(___) ___-____" at bounding box center [546, 321] width 171 height 35
paste input "786) 367-1237"
type input "(786) 367-1237"
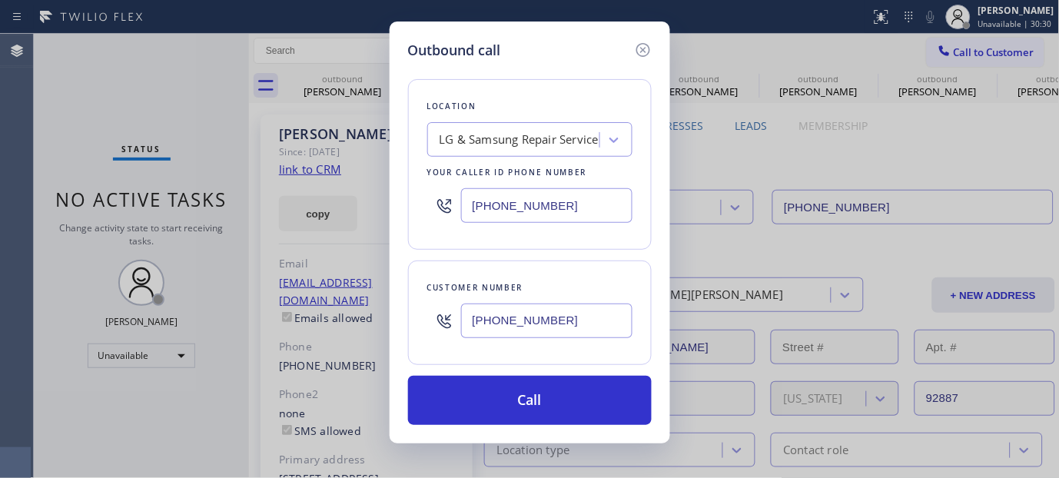
drag, startPoint x: 574, startPoint y: 193, endPoint x: 433, endPoint y: 197, distance: 140.7
click at [446, 197] on div "(714) 248-8165" at bounding box center [529, 206] width 205 height 50
paste input "305) 697-5422"
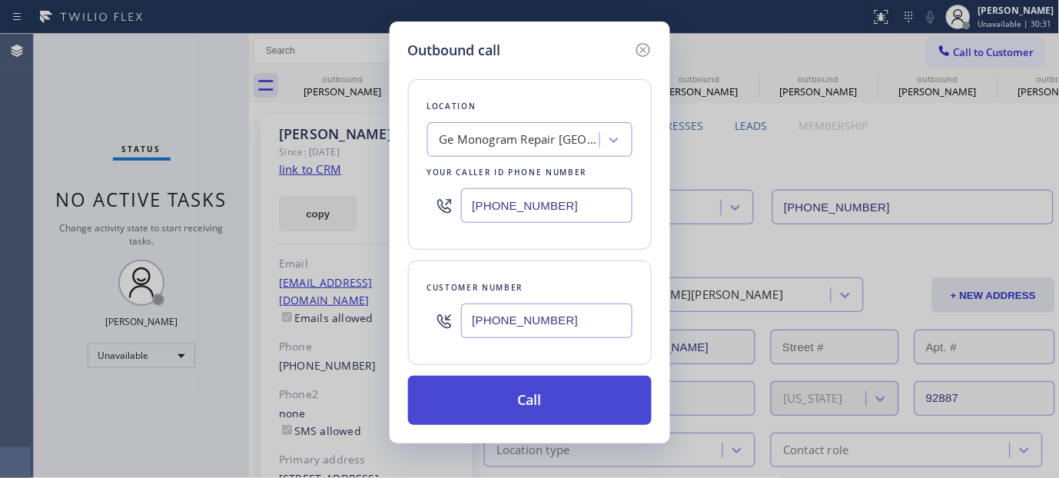
type input "(305) 697-5422"
click at [592, 409] on button "Call" at bounding box center [530, 400] width 244 height 49
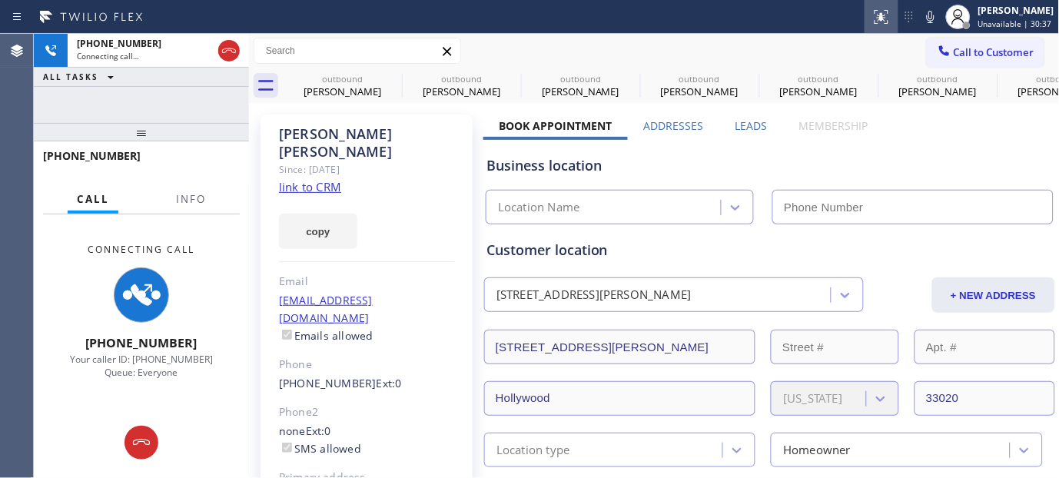
type input "(305) 697-5422"
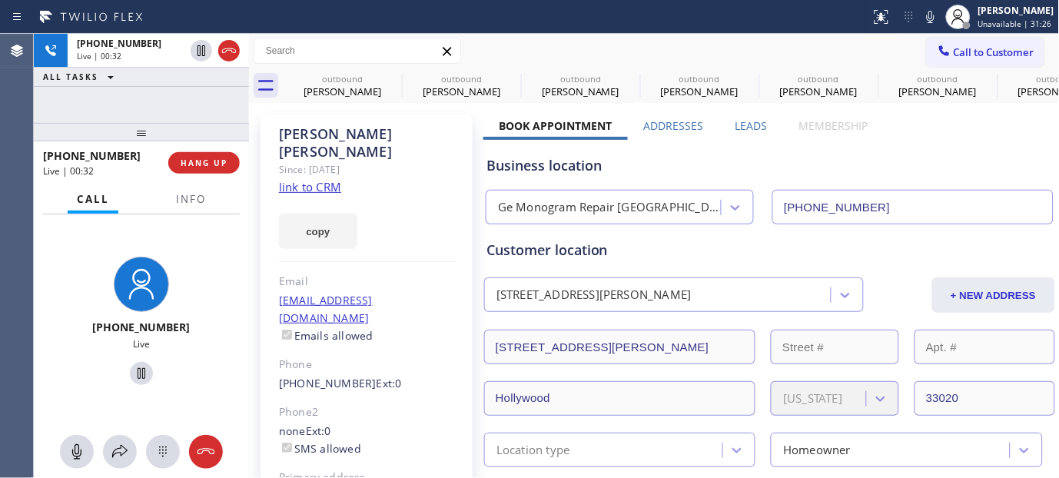
drag, startPoint x: 127, startPoint y: 142, endPoint x: 327, endPoint y: 13, distance: 238.5
click at [148, 95] on div "+17863671237 Live | 00:32 ALL TASKS ALL TASKS ACTIVE TASKS TASKS IN WRAP UP +17…" at bounding box center [141, 256] width 215 height 444
click at [201, 164] on span "HANG UP" at bounding box center [204, 163] width 47 height 11
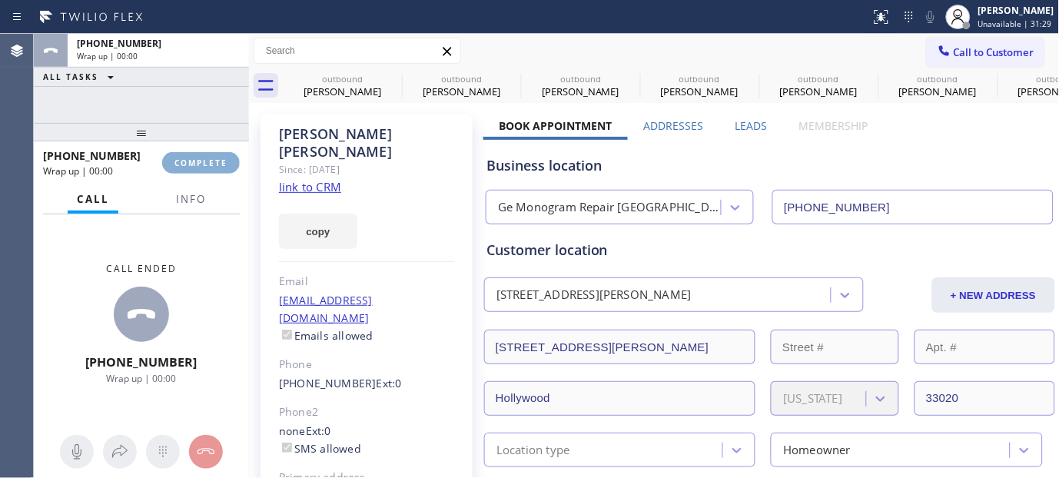
click at [201, 164] on span "COMPLETE" at bounding box center [200, 163] width 53 height 11
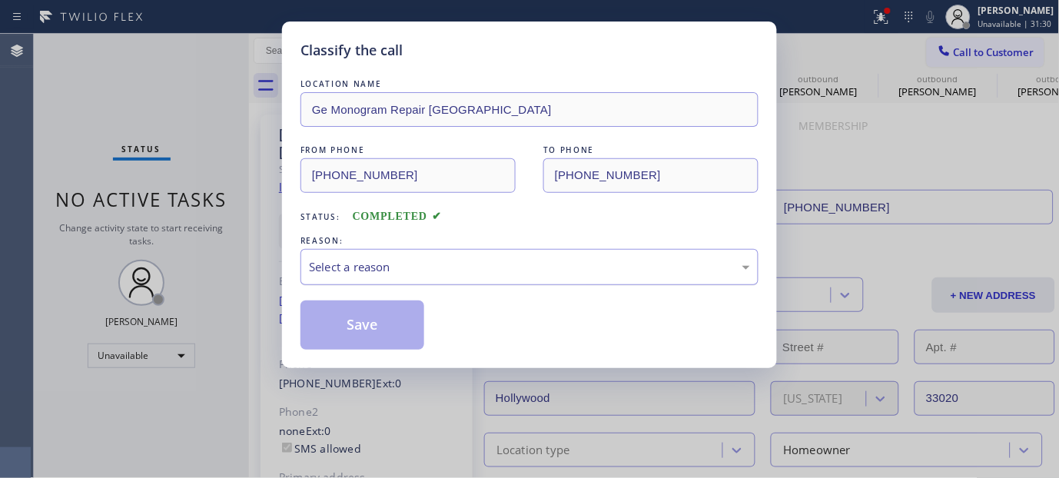
click at [383, 263] on div "Select a reason" at bounding box center [529, 267] width 441 height 18
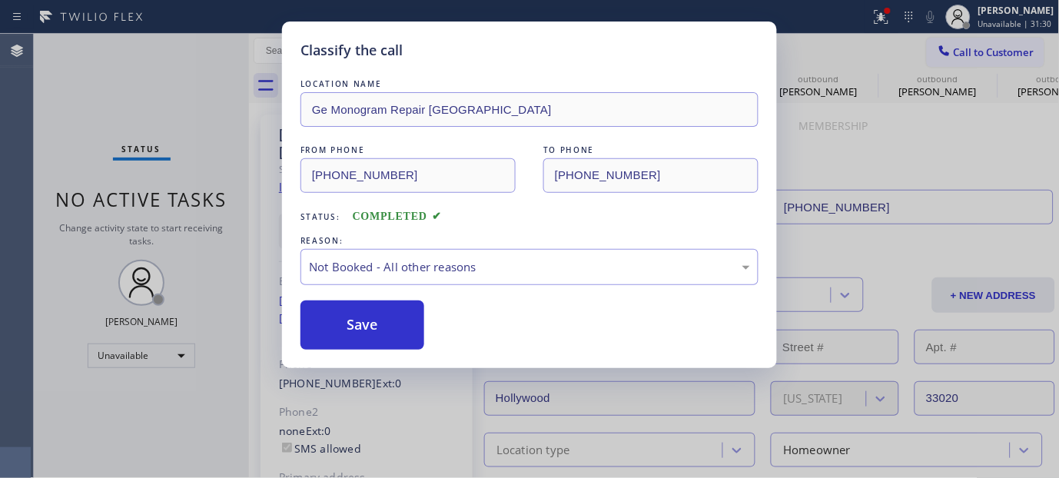
click at [365, 327] on button "Save" at bounding box center [362, 324] width 124 height 49
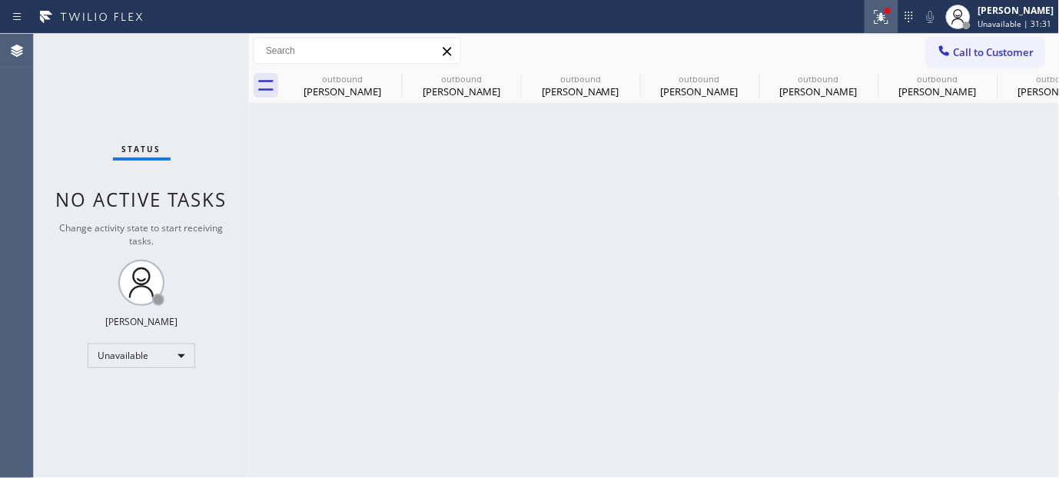
click at [867, 16] on div at bounding box center [881, 17] width 34 height 18
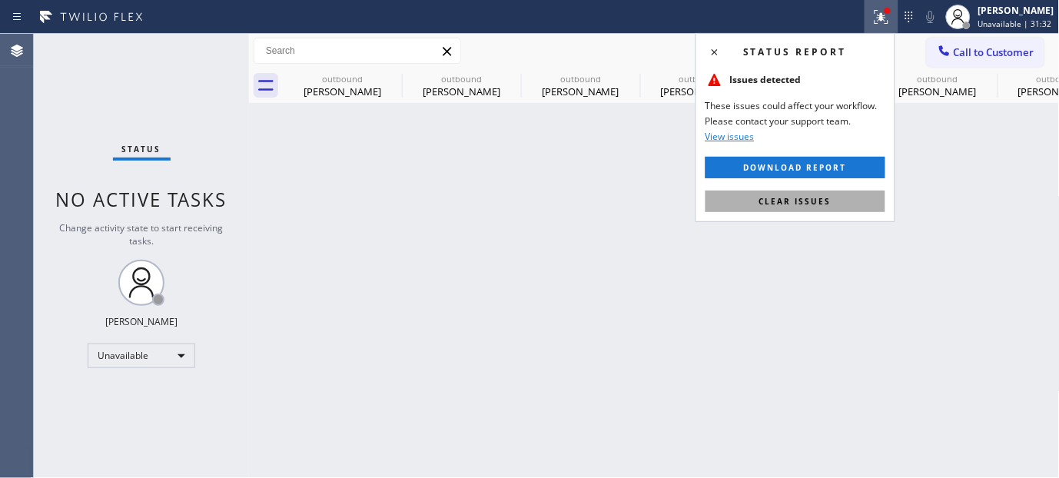
click at [763, 207] on button "Clear issues" at bounding box center [795, 202] width 180 height 22
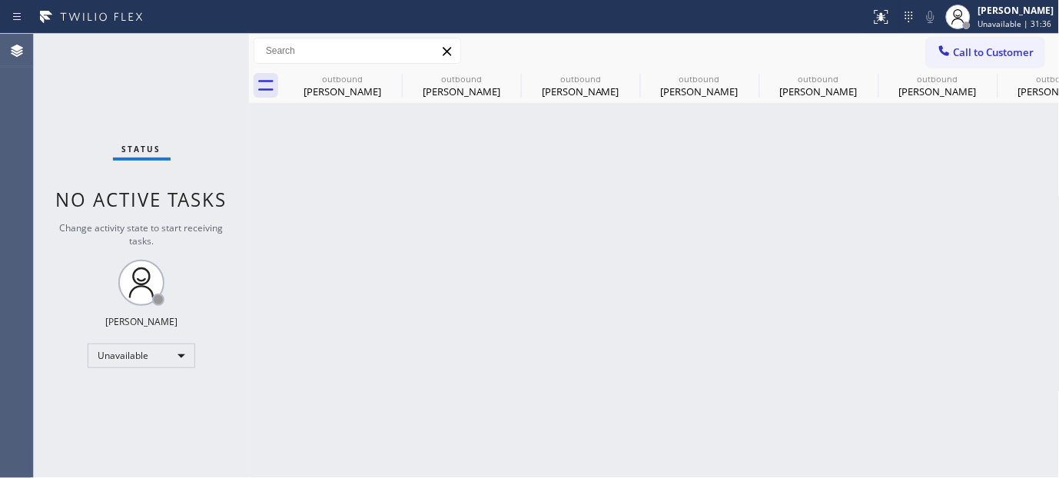
click at [994, 41] on button "Call to Customer" at bounding box center [986, 52] width 118 height 29
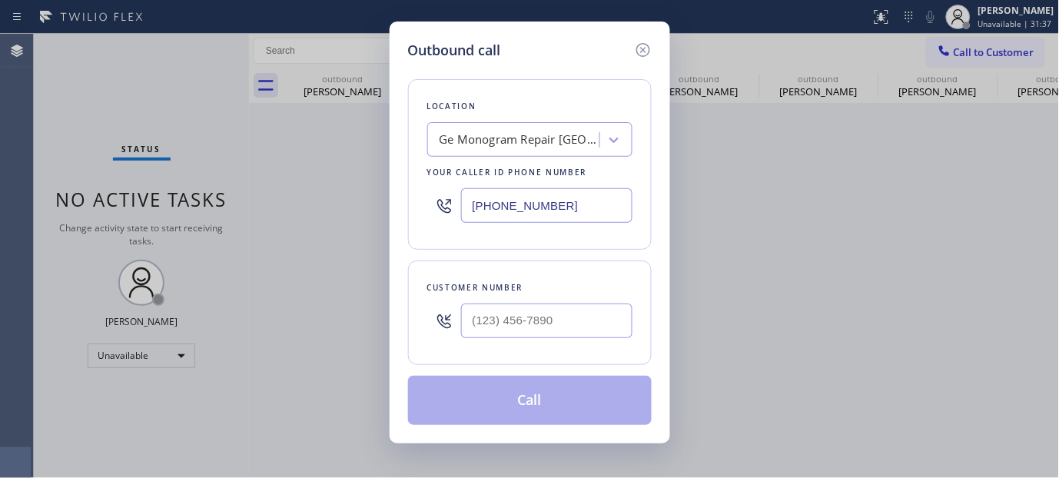
click at [440, 363] on div "Customer number" at bounding box center [530, 312] width 244 height 104
paste input "626) 833-6245"
drag, startPoint x: 479, startPoint y: 327, endPoint x: 485, endPoint y: 321, distance: 8.7
click at [479, 326] on input "(626) 833-6245" at bounding box center [546, 321] width 171 height 35
type input "(626) 833-6245"
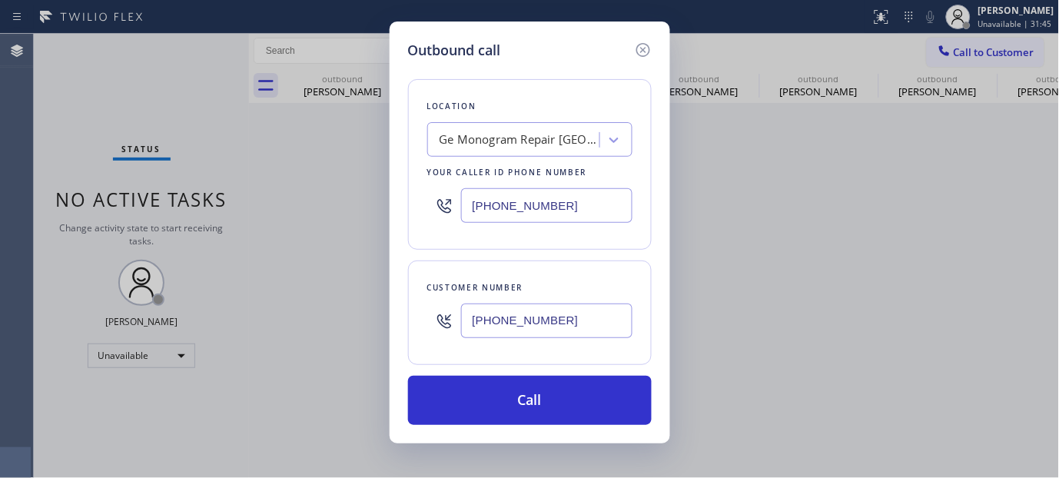
drag, startPoint x: 424, startPoint y: 200, endPoint x: 355, endPoint y: 200, distance: 69.2
click at [355, 200] on div "Outbound call Location Ge Monogram Repair Fort Lauderdale Your caller id phone …" at bounding box center [529, 239] width 1059 height 478
paste input "23) 310-0103"
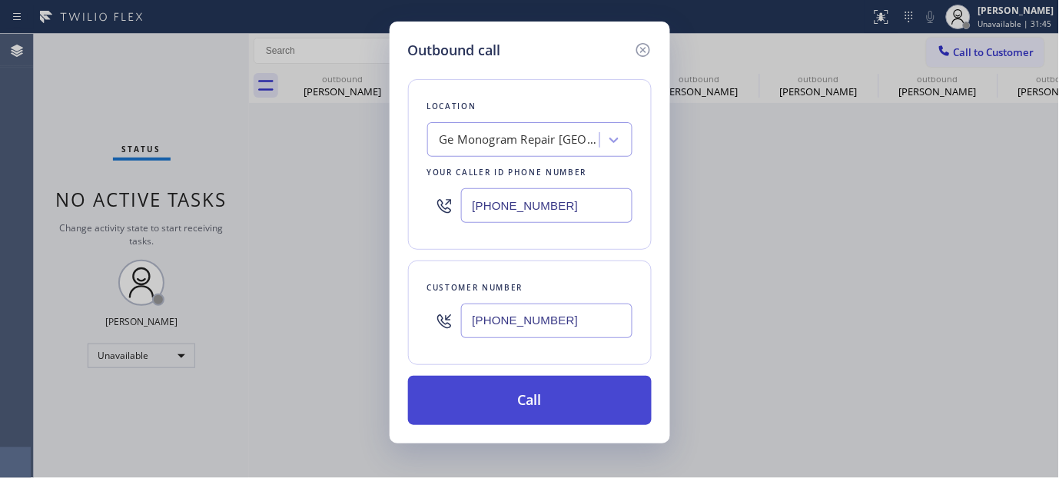
type input "(323) 310-0103"
click at [562, 392] on button "Call" at bounding box center [530, 400] width 244 height 49
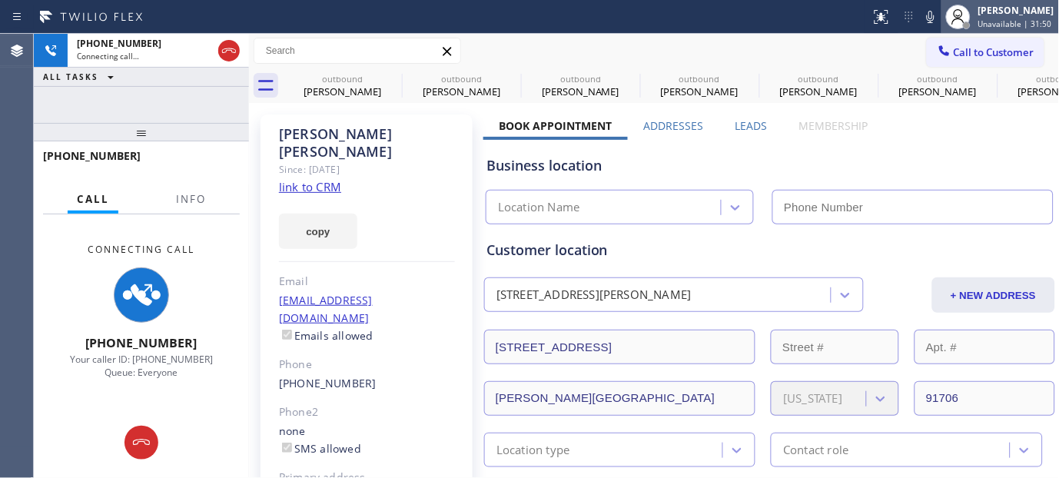
type input "(323) 310-0103"
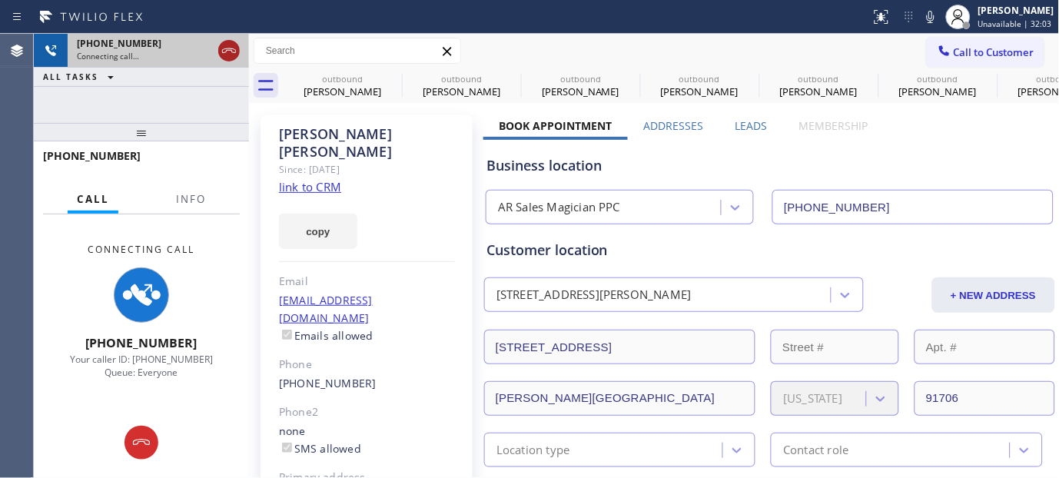
click at [223, 48] on icon at bounding box center [229, 50] width 18 height 18
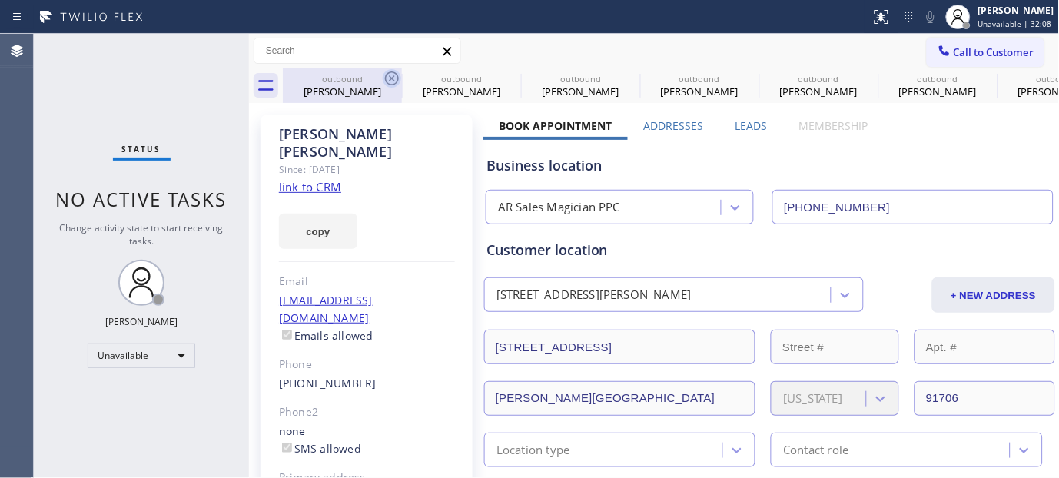
click at [390, 81] on icon at bounding box center [392, 78] width 18 height 18
type input "(480) 418-9915"
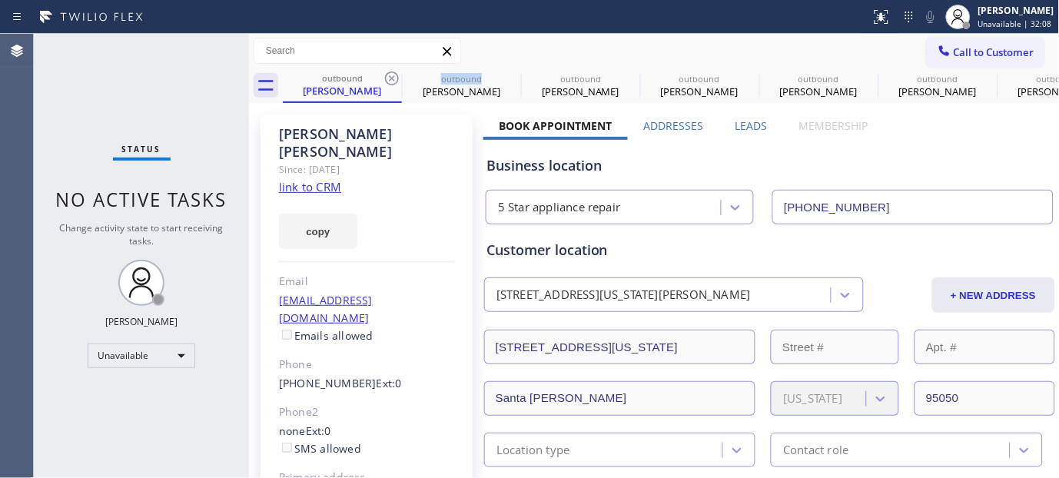
click at [390, 81] on icon at bounding box center [392, 78] width 18 height 18
type input "(425) 441-3062"
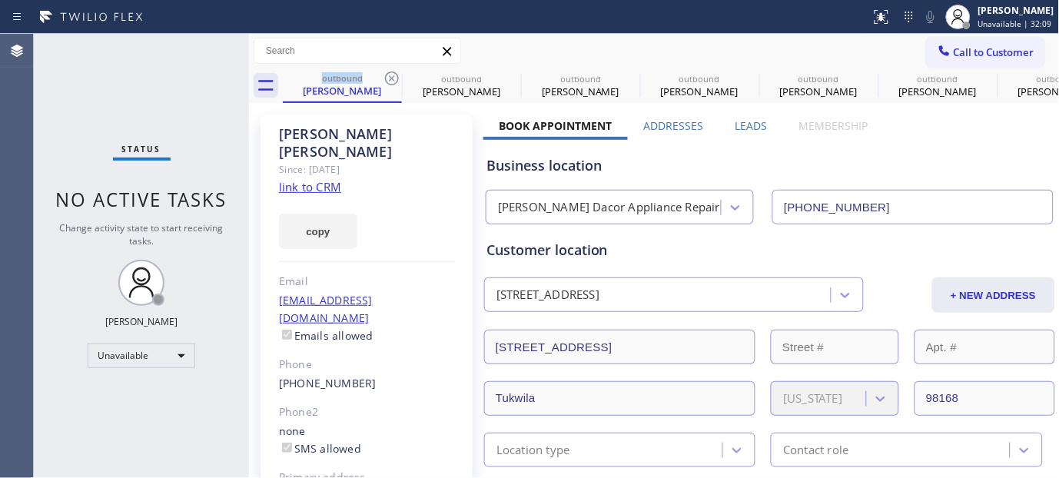
click at [390, 81] on icon at bounding box center [392, 78] width 18 height 18
type input "(855) 731-4952"
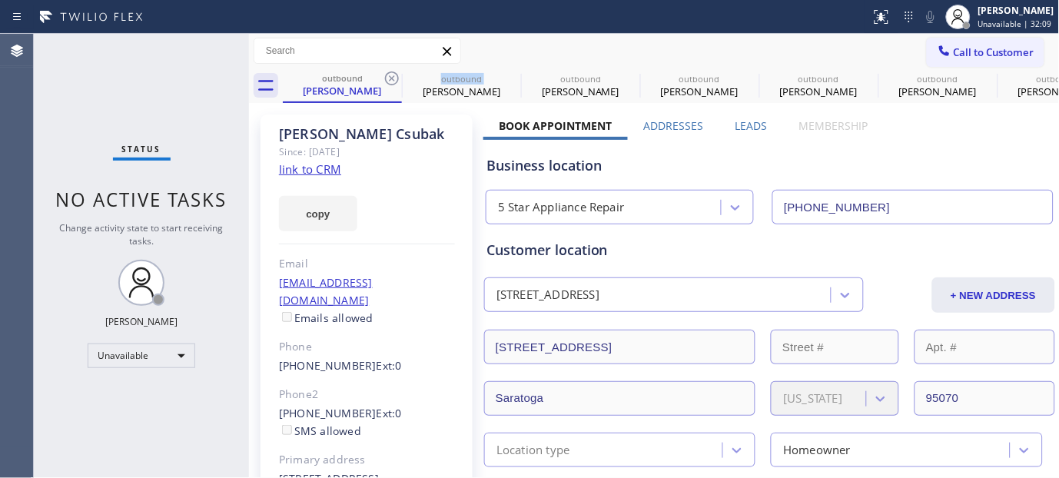
click at [390, 81] on icon at bounding box center [392, 78] width 18 height 18
type input "(714) 248-8165"
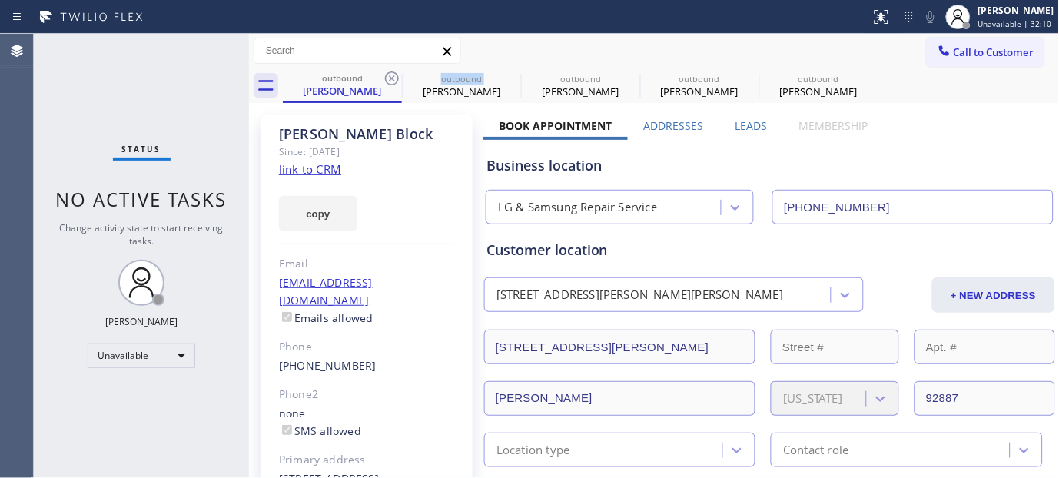
click at [390, 81] on icon at bounding box center [392, 78] width 18 height 18
type input "(305) 697-5422"
click at [0, 0] on icon at bounding box center [0, 0] width 0 height 0
type input "(323) 310-0103"
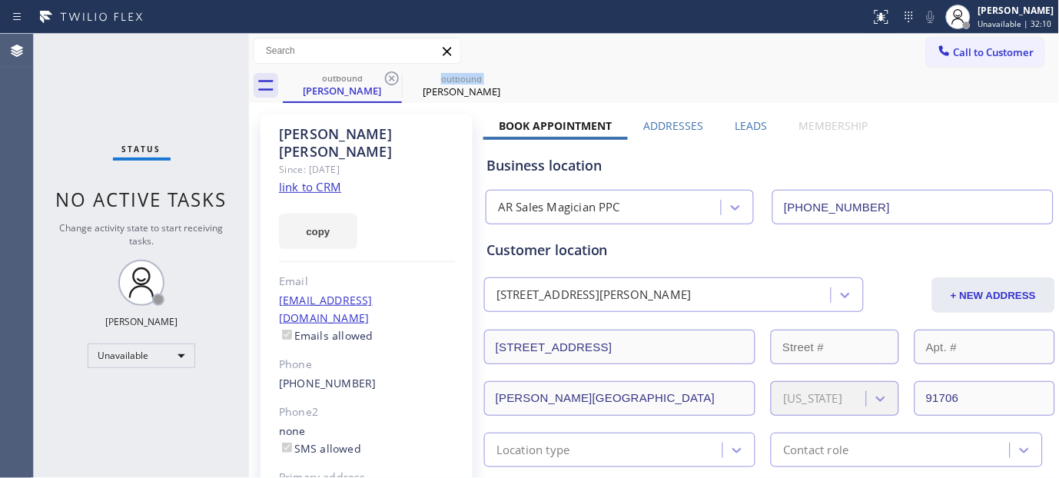
click at [390, 81] on icon at bounding box center [392, 78] width 18 height 18
click at [654, 85] on div "outbound Jennifer Dillon" at bounding box center [671, 85] width 777 height 35
click at [390, 75] on icon at bounding box center [392, 78] width 18 height 18
